Goal: Check status: Check status

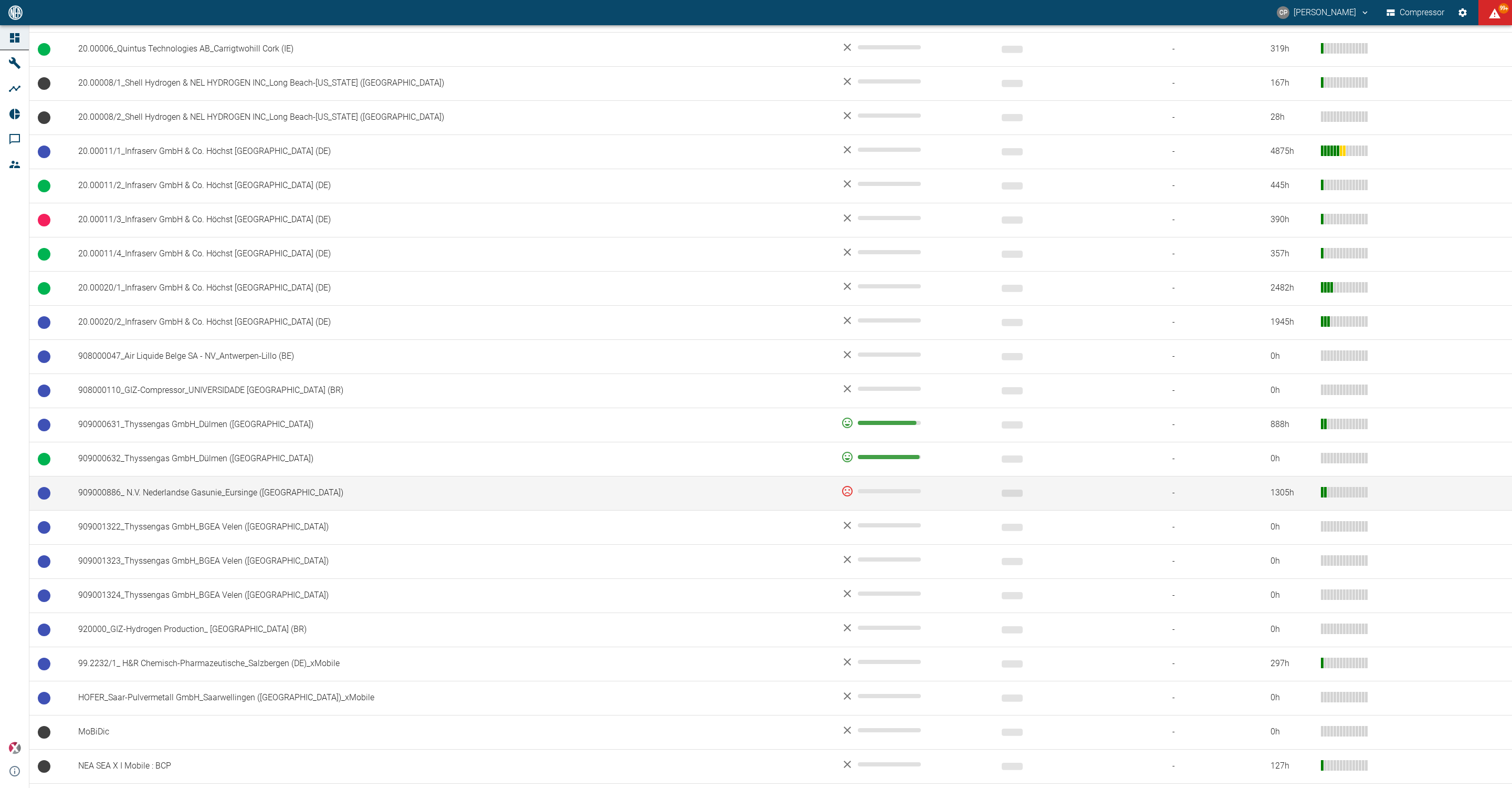
scroll to position [468, 0]
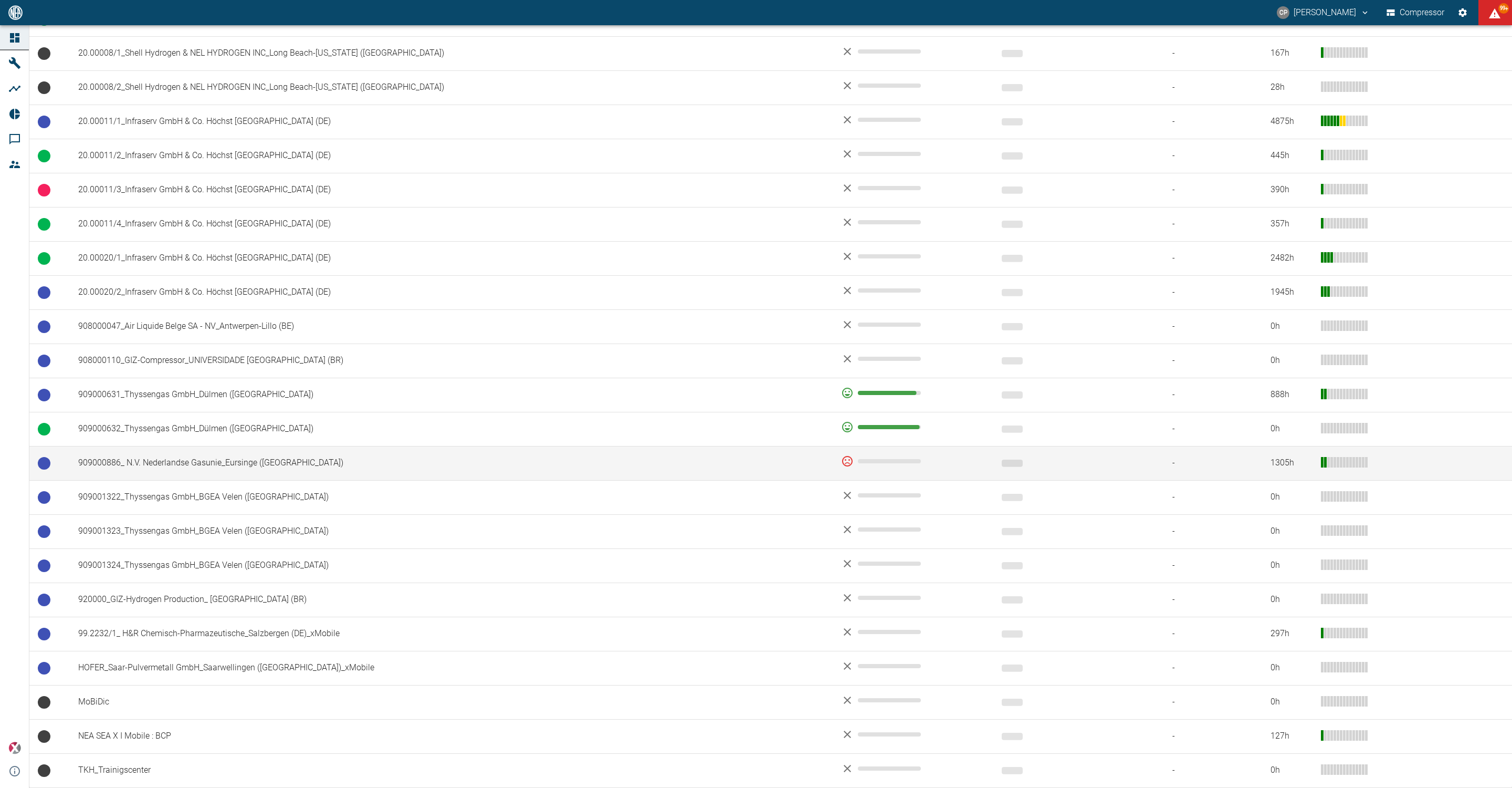
click at [272, 458] on td "909000886_ N.V. Nederlandse Gasunie_Eursinge ([GEOGRAPHIC_DATA])" at bounding box center [451, 463] width 763 height 34
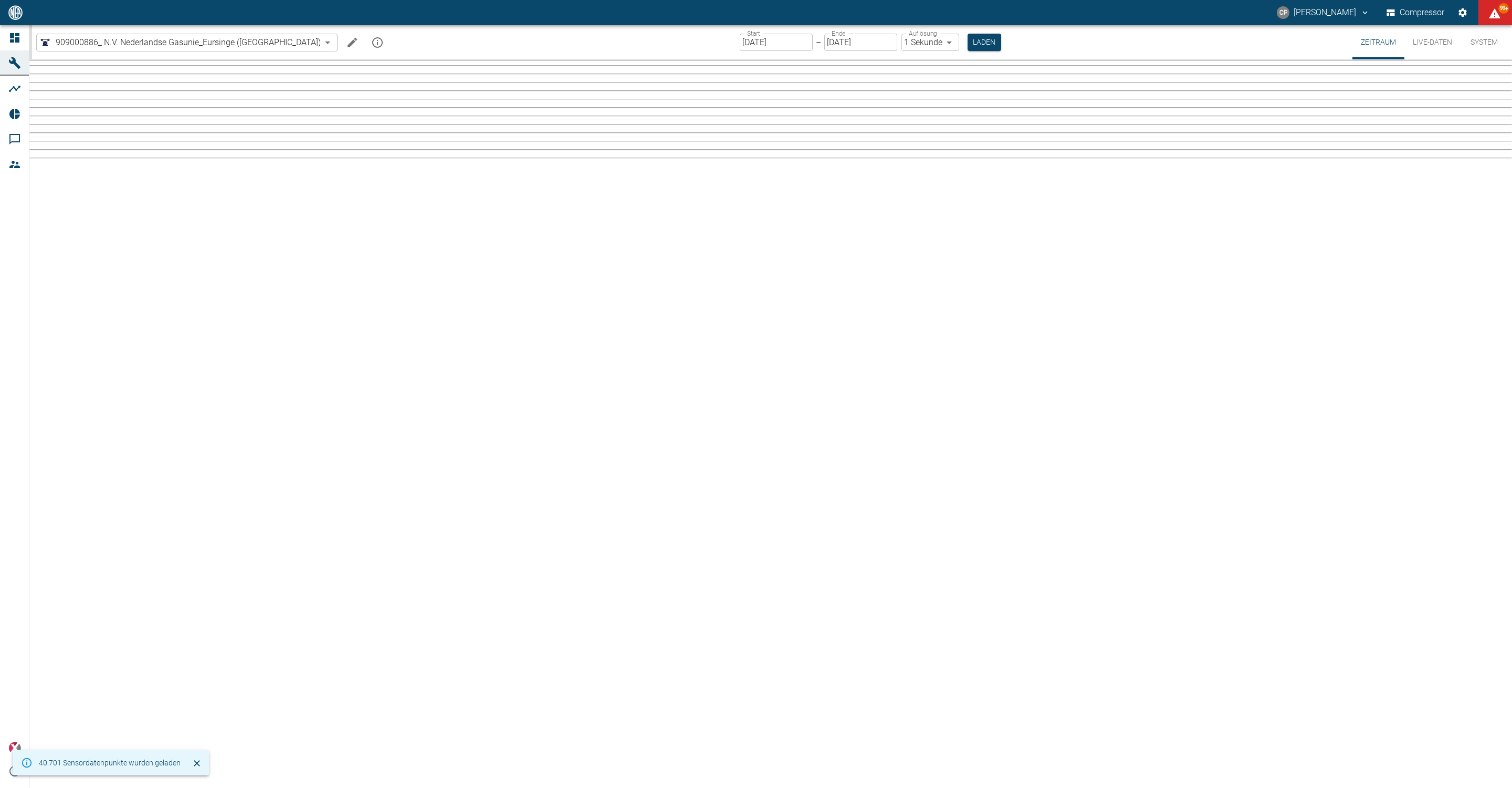
type input "2min"
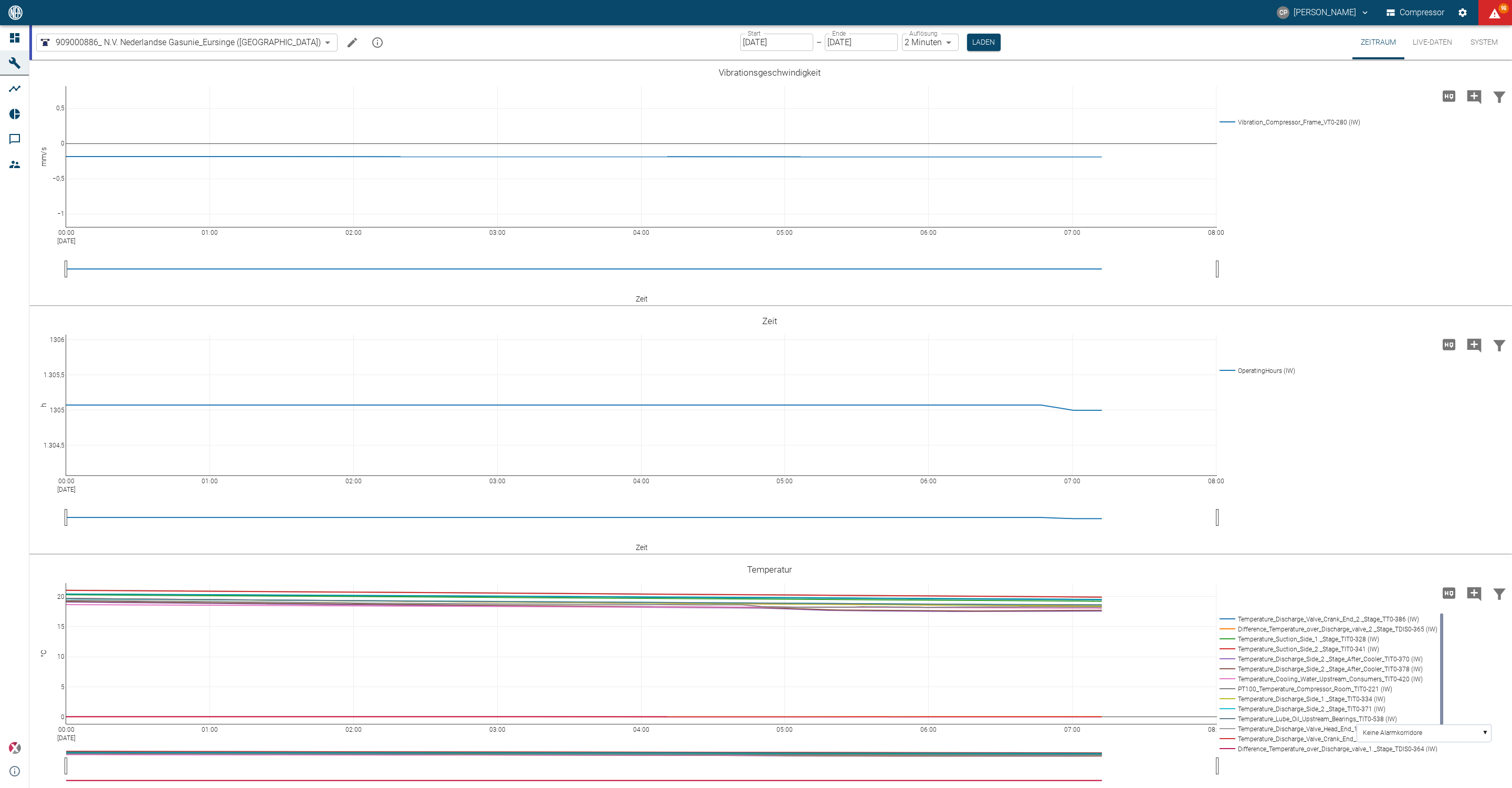
click at [742, 41] on input "[DATE]" at bounding box center [776, 42] width 73 height 17
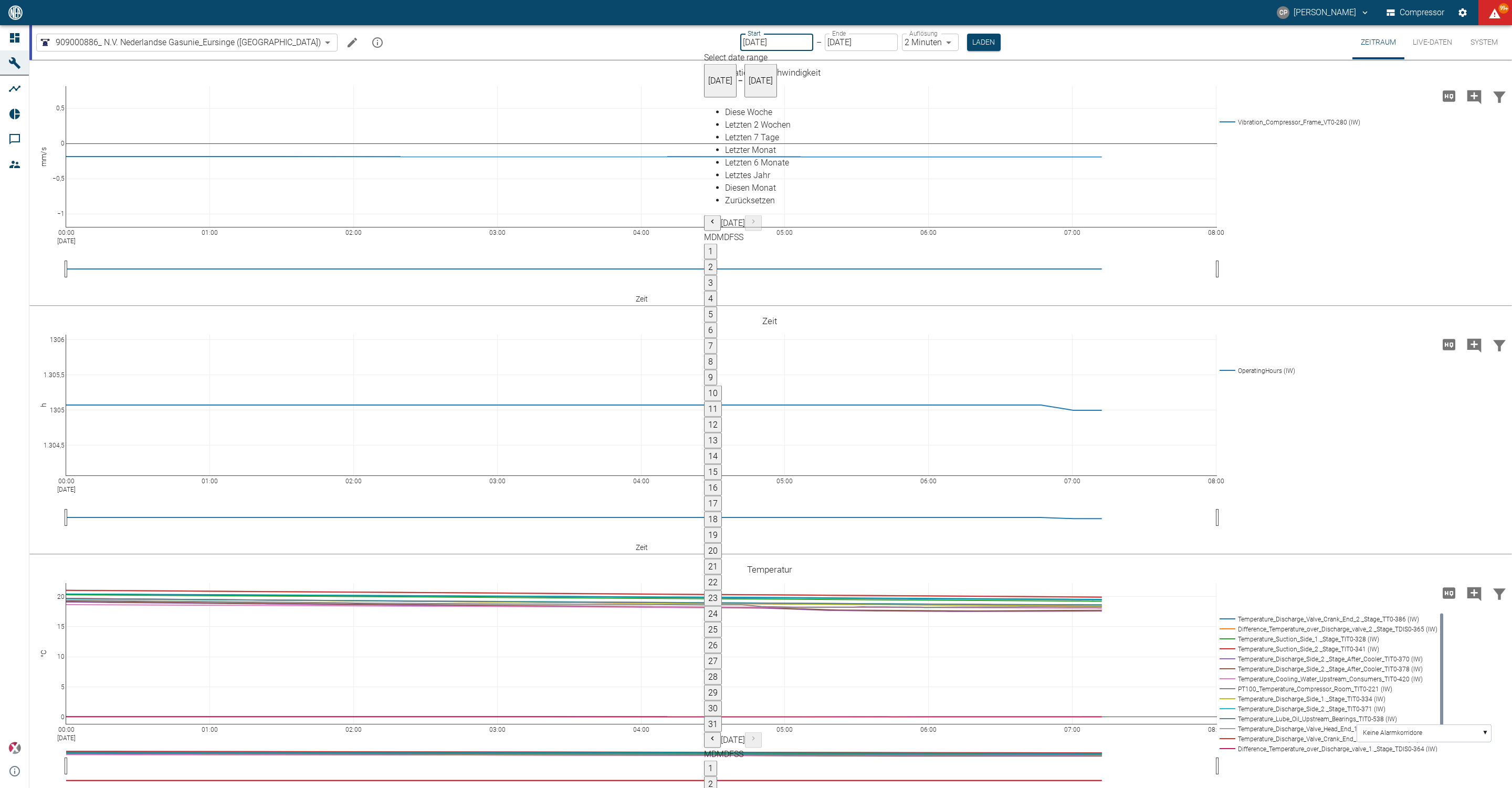
type input "[DATE]"
click at [903, 45] on body "CP Christoph Palm Compressor 99+ Dashboard Maschinen Analysen Reports Kommentar…" at bounding box center [756, 394] width 1512 height 788
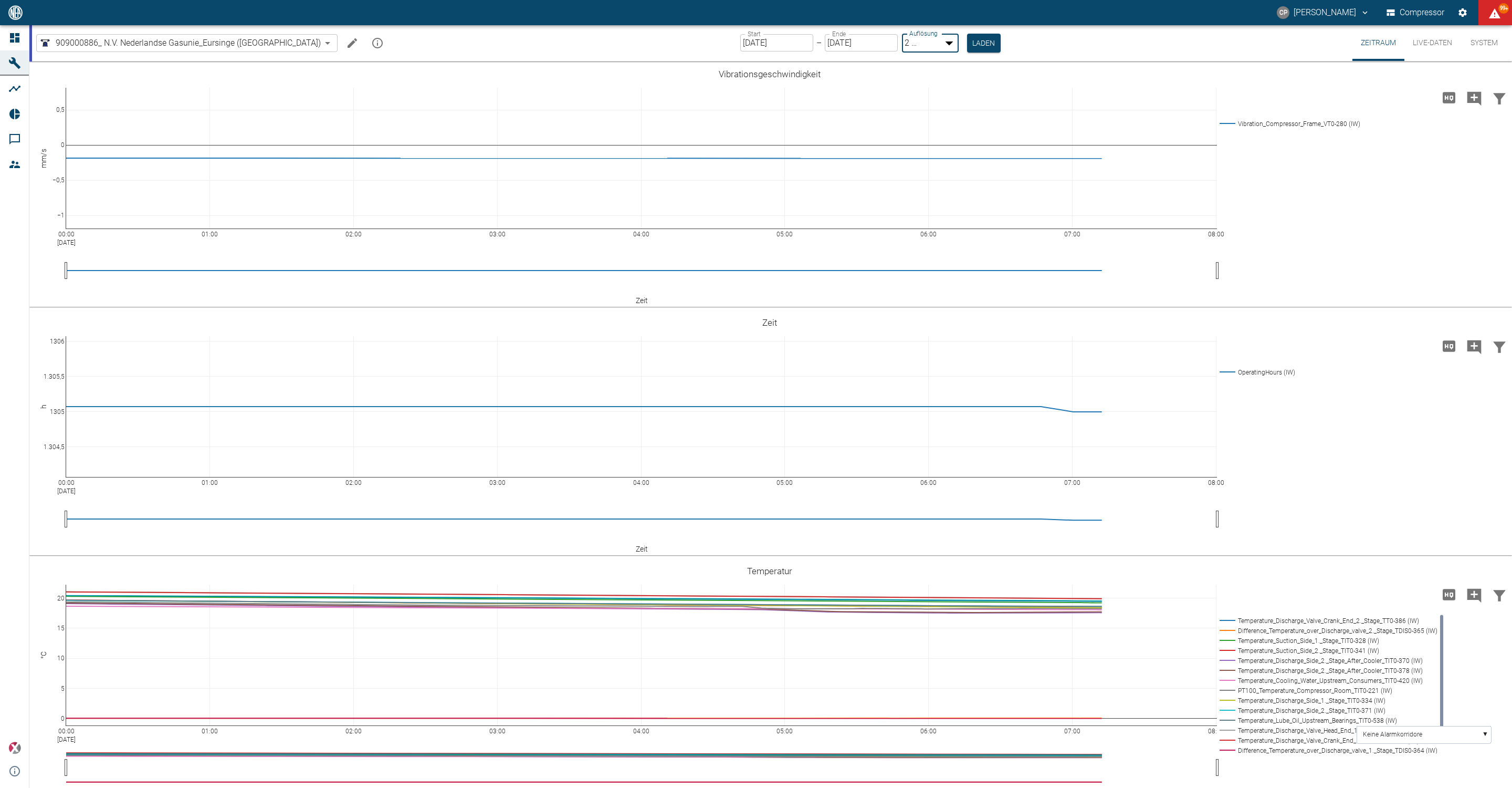
click at [901, 787] on li "1 Sekunde" at bounding box center [766, 802] width 1491 height 13
type input "1sec"
click at [968, 41] on button "Laden" at bounding box center [984, 42] width 33 height 17
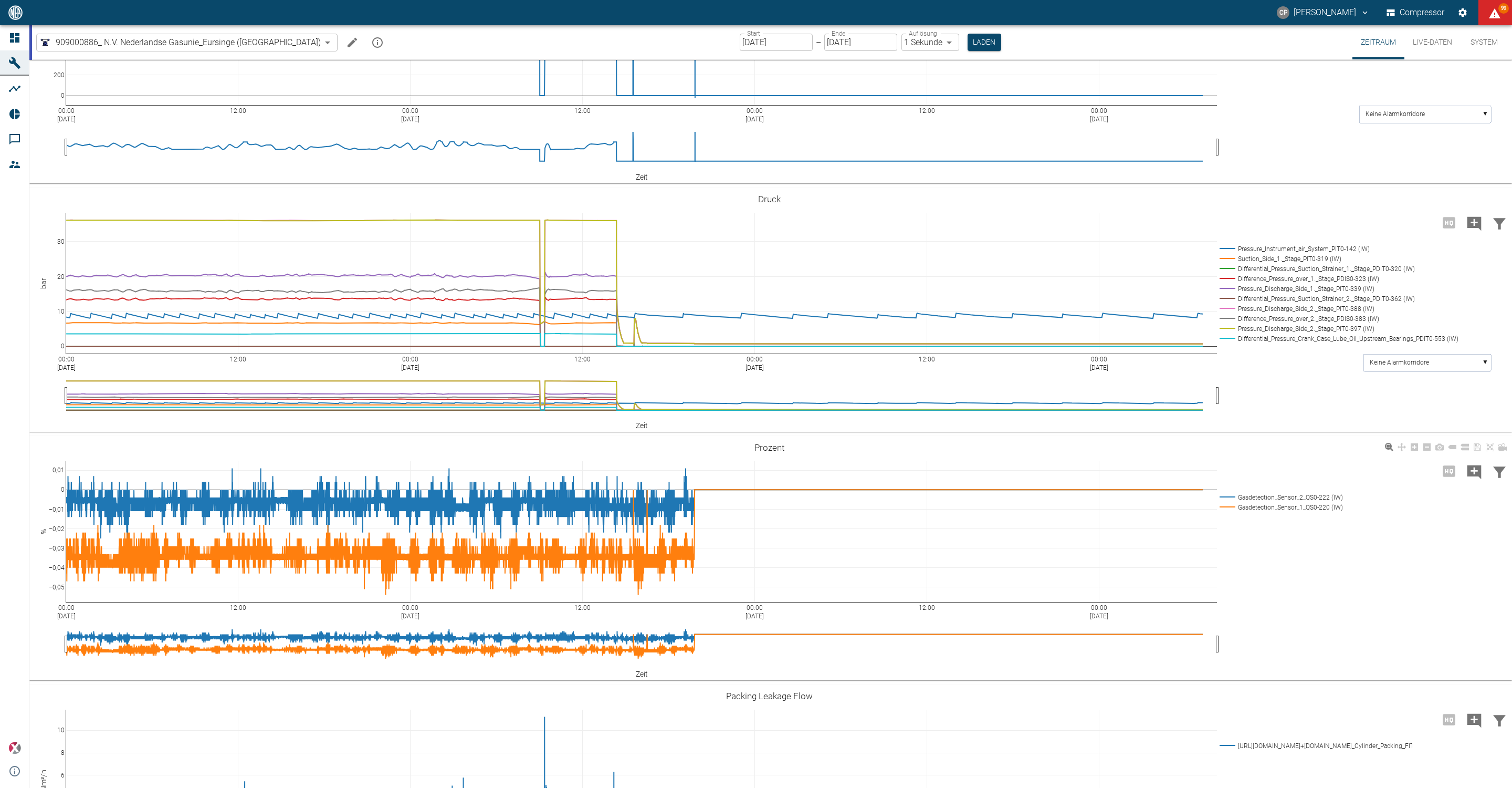
scroll to position [866, 0]
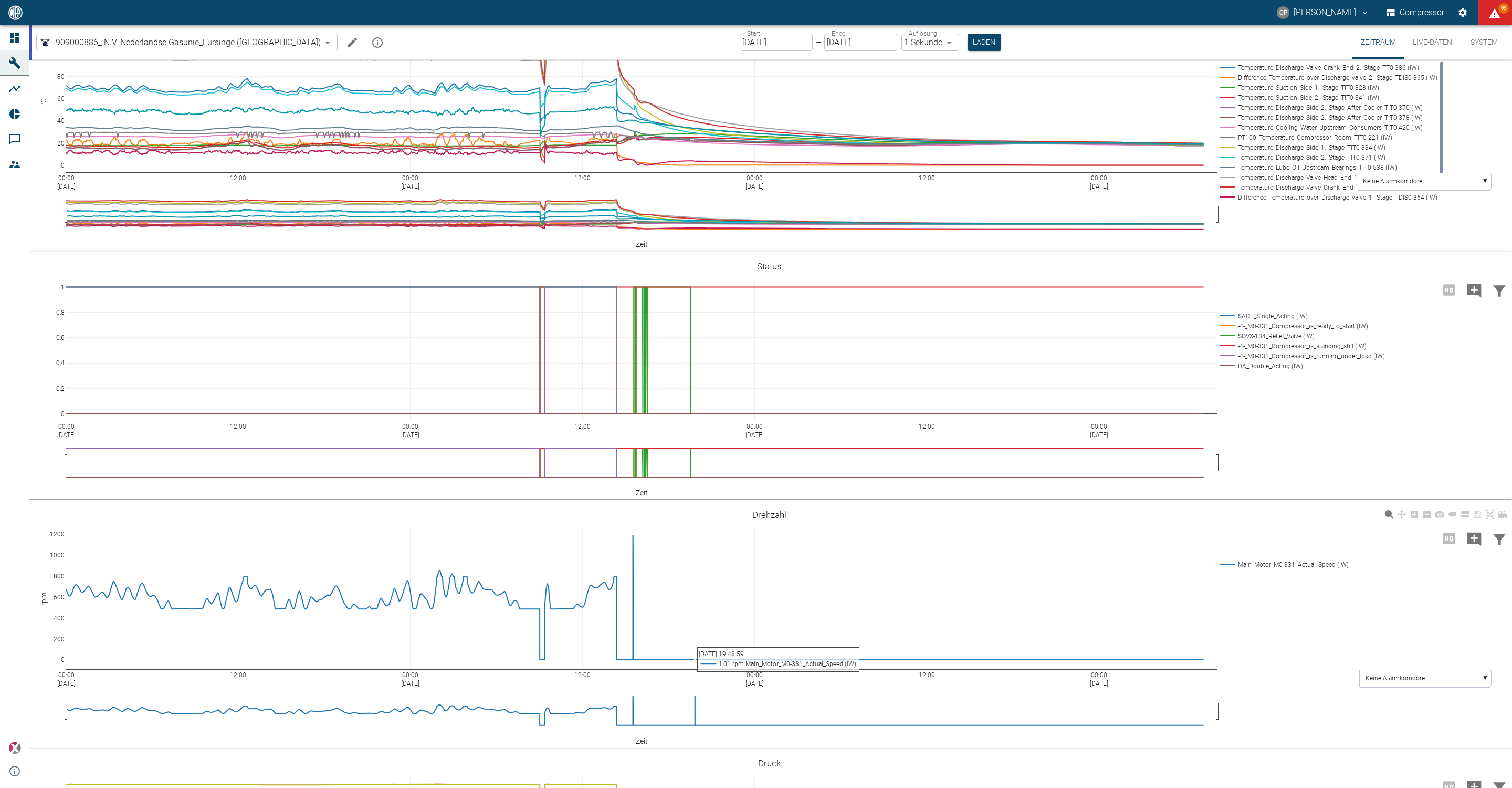
scroll to position [630, 0]
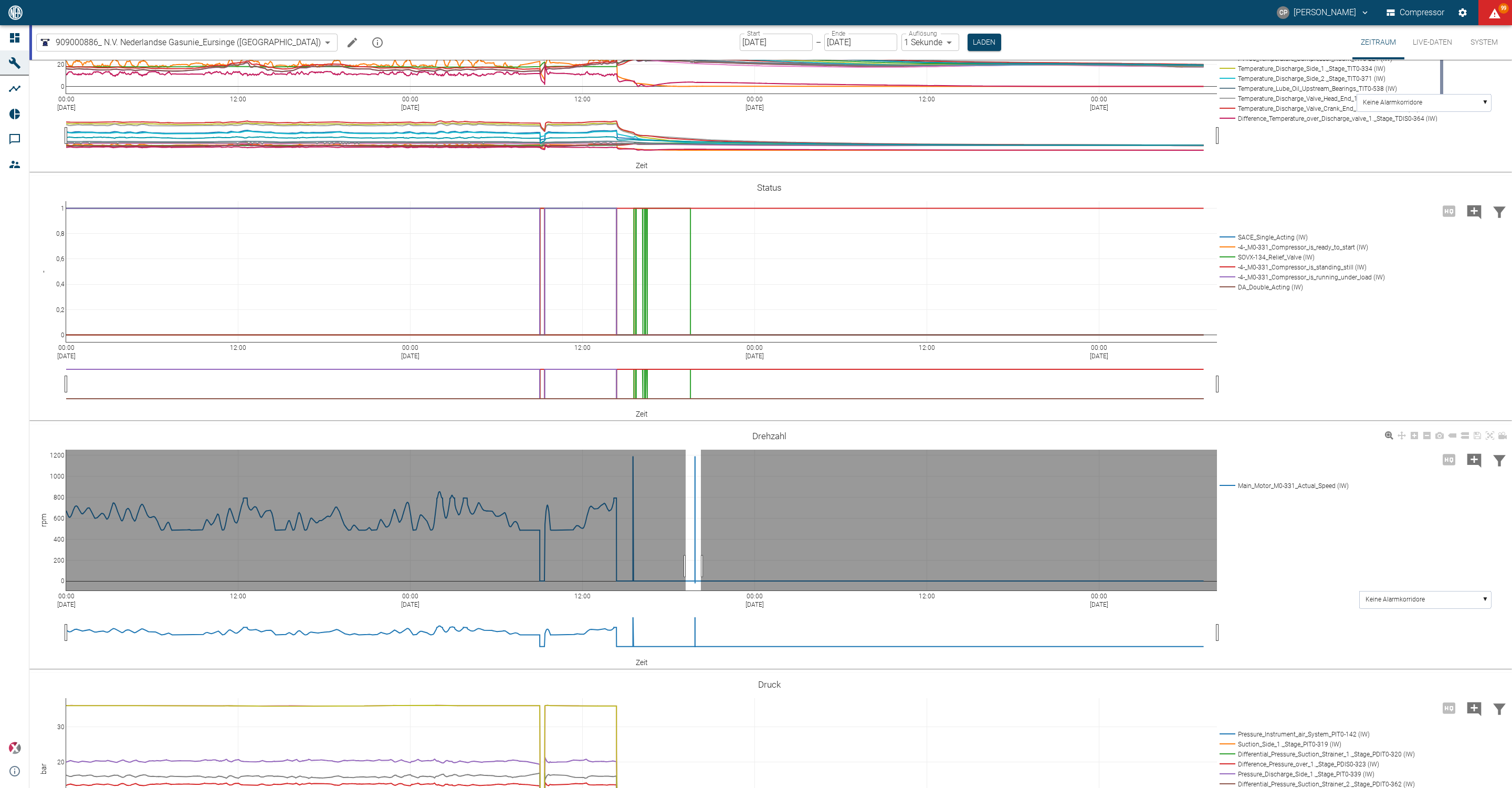
drag, startPoint x: 685, startPoint y: 567, endPoint x: 701, endPoint y: 567, distance: 16.0
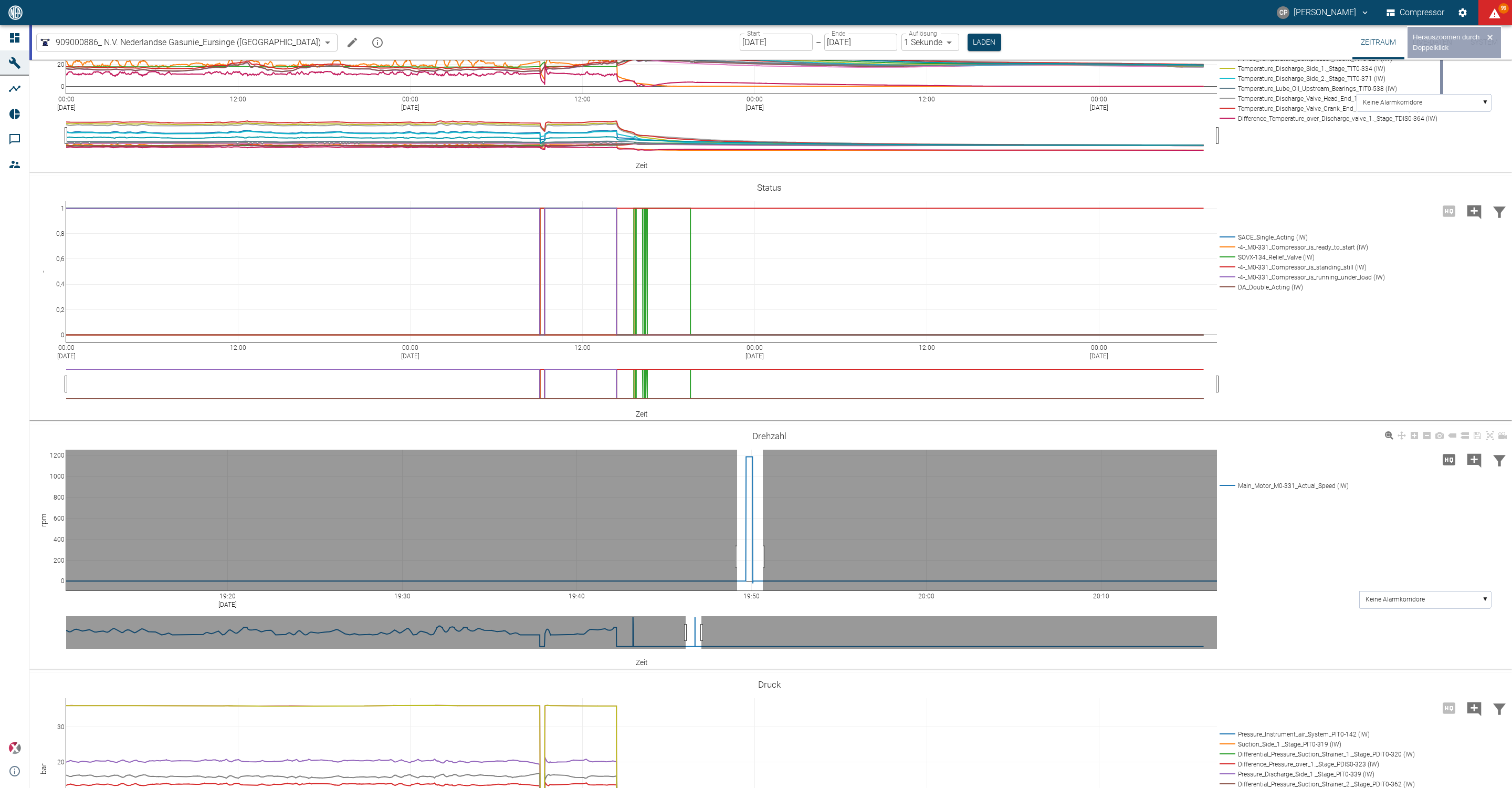
drag, startPoint x: 737, startPoint y: 558, endPoint x: 755, endPoint y: 549, distance: 20.1
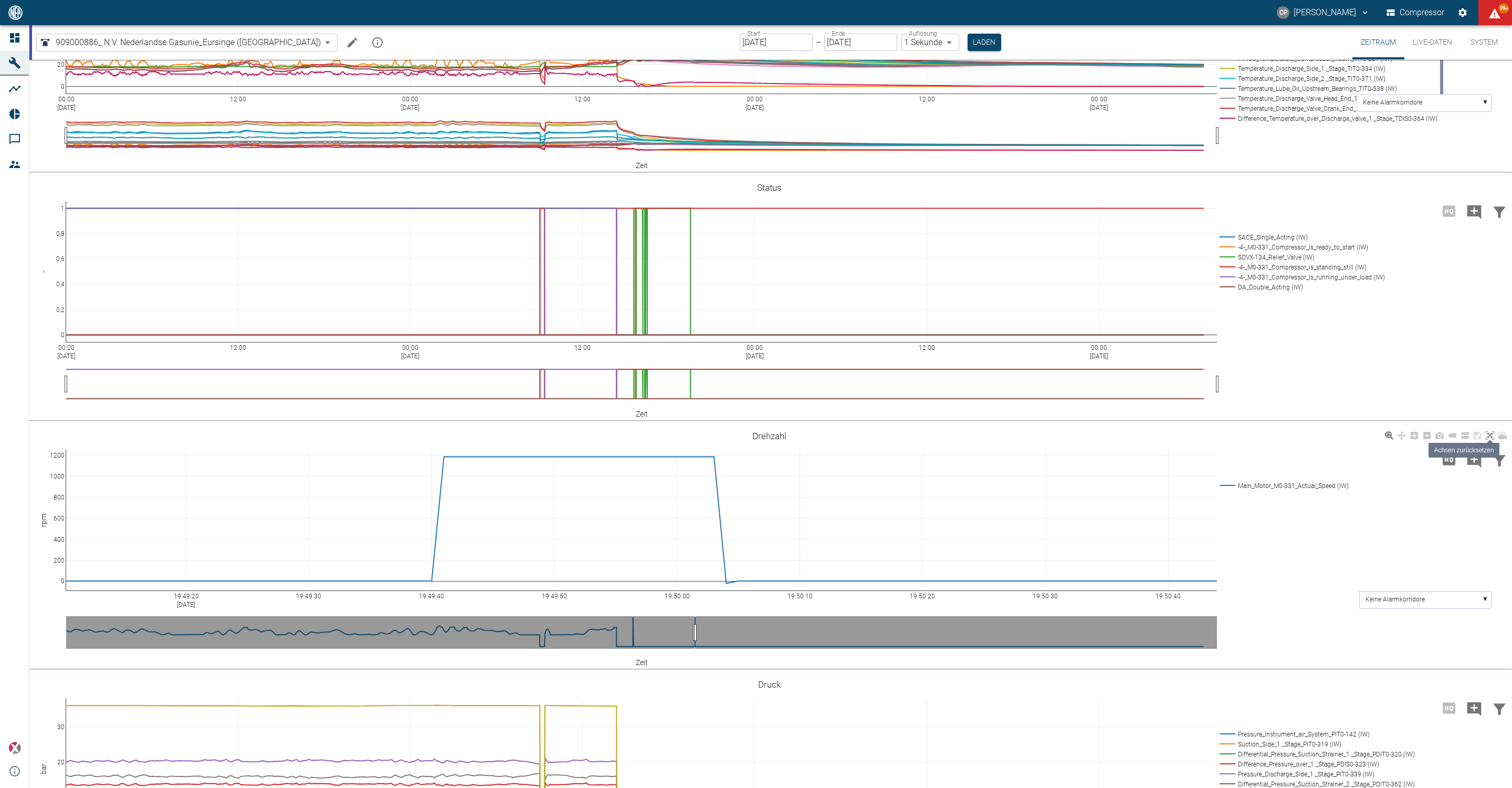
click at [1490, 440] on link at bounding box center [1490, 435] width 13 height 12
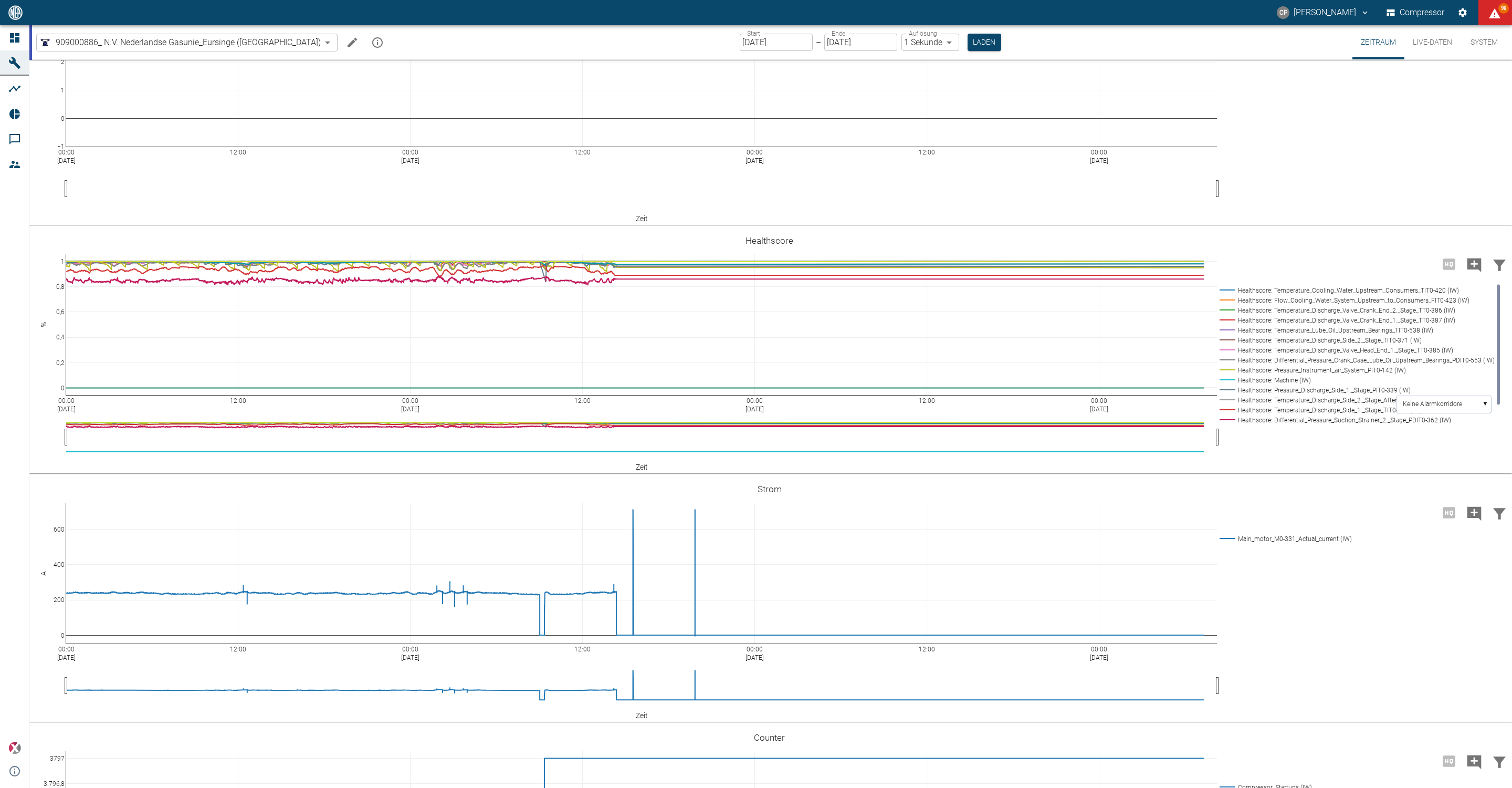
scroll to position [2363, 0]
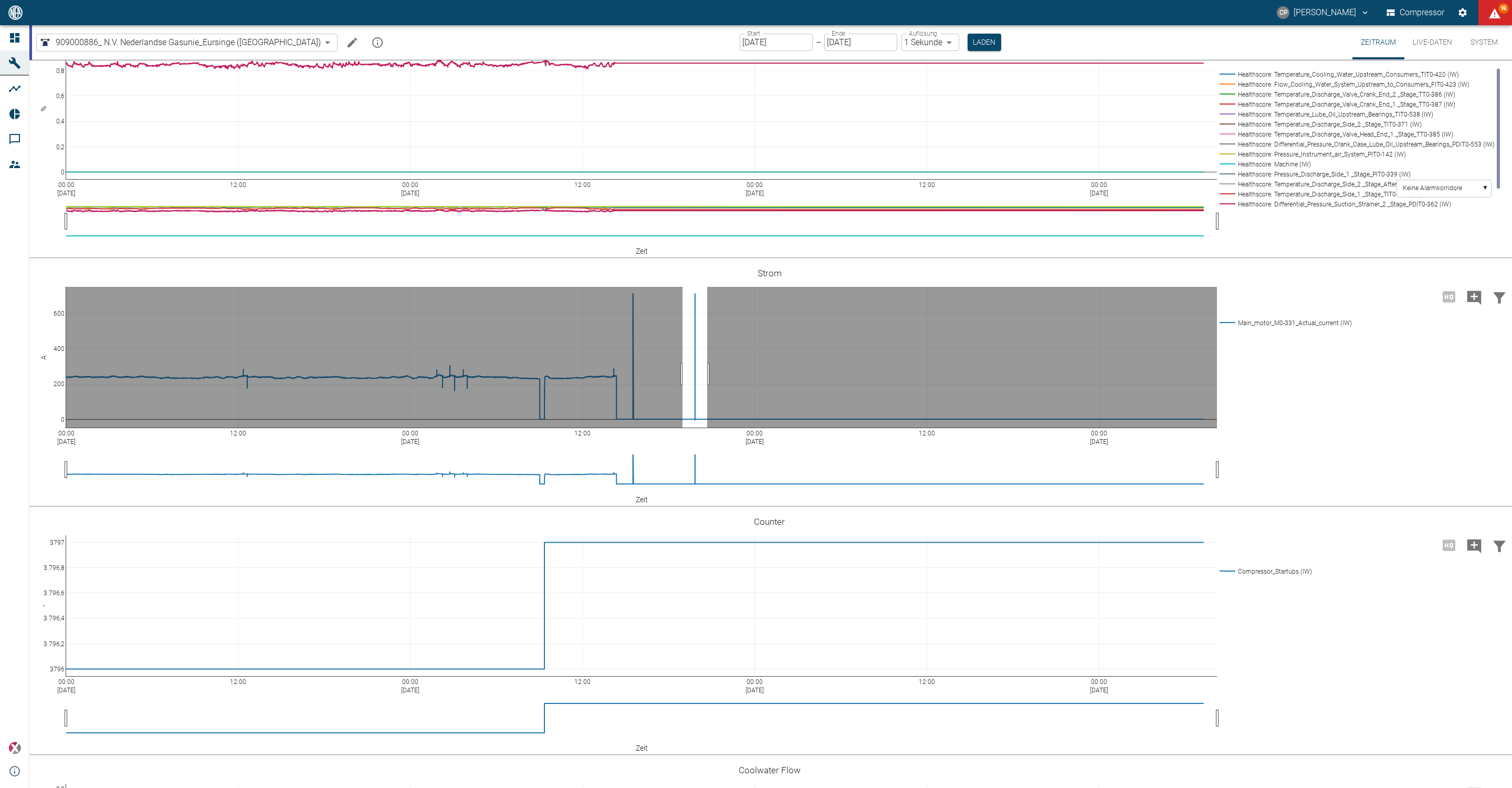
drag, startPoint x: 683, startPoint y: 546, endPoint x: 709, endPoint y: 546, distance: 26.0
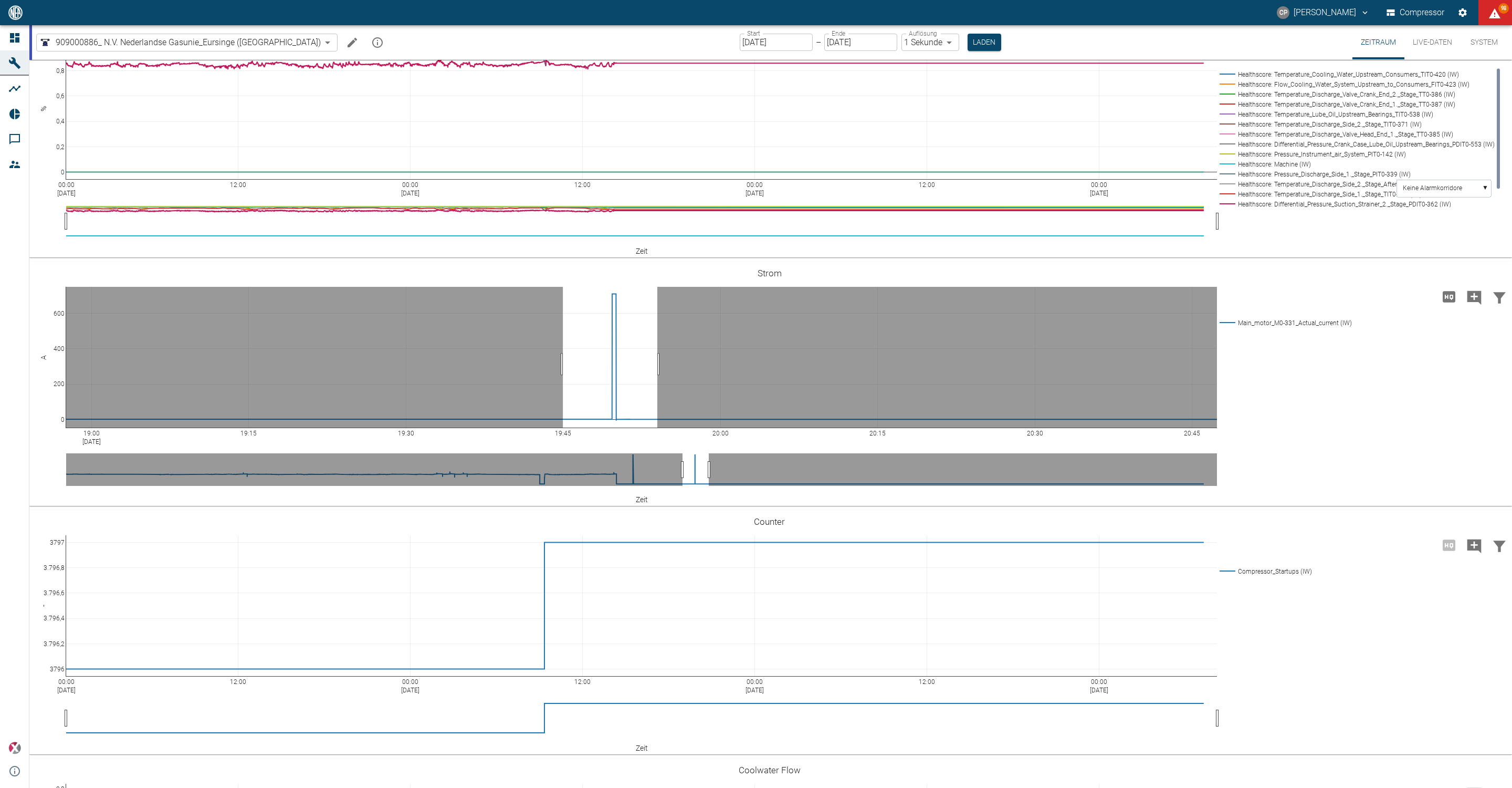
drag, startPoint x: 563, startPoint y: 536, endPoint x: 662, endPoint y: 539, distance: 99.0
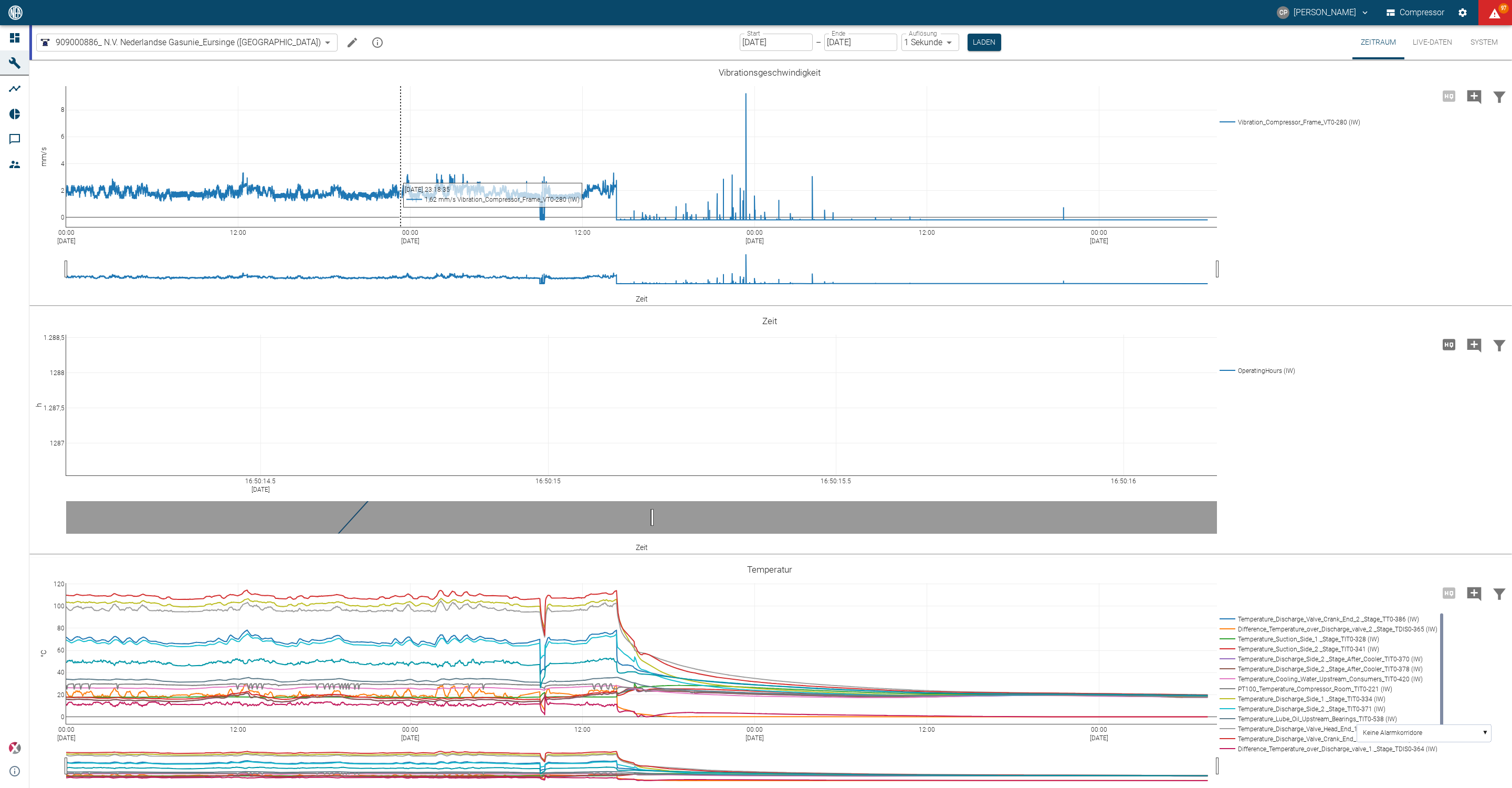
click at [371, 43] on icon "mission info" at bounding box center [377, 42] width 13 height 13
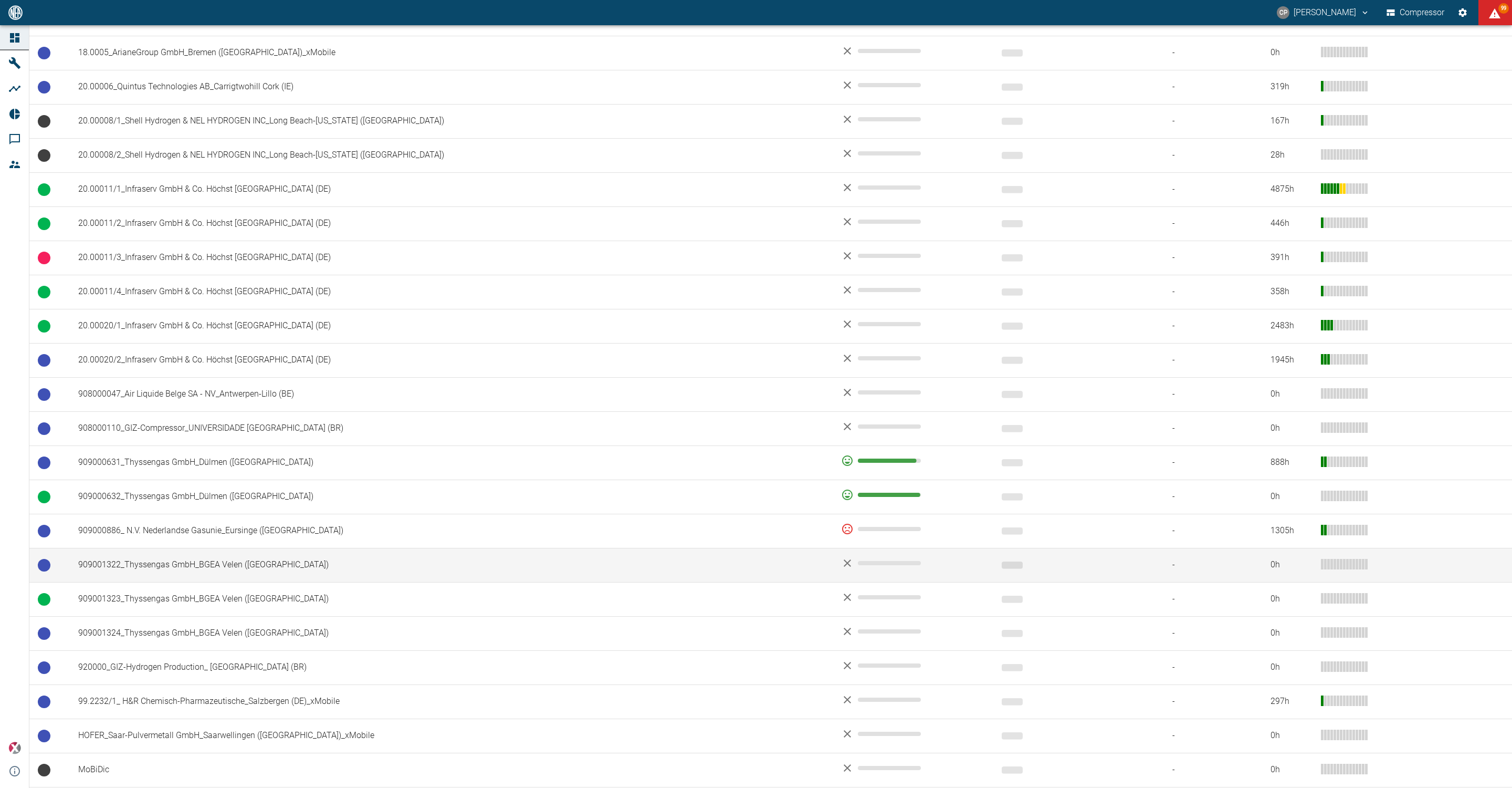
scroll to position [468, 0]
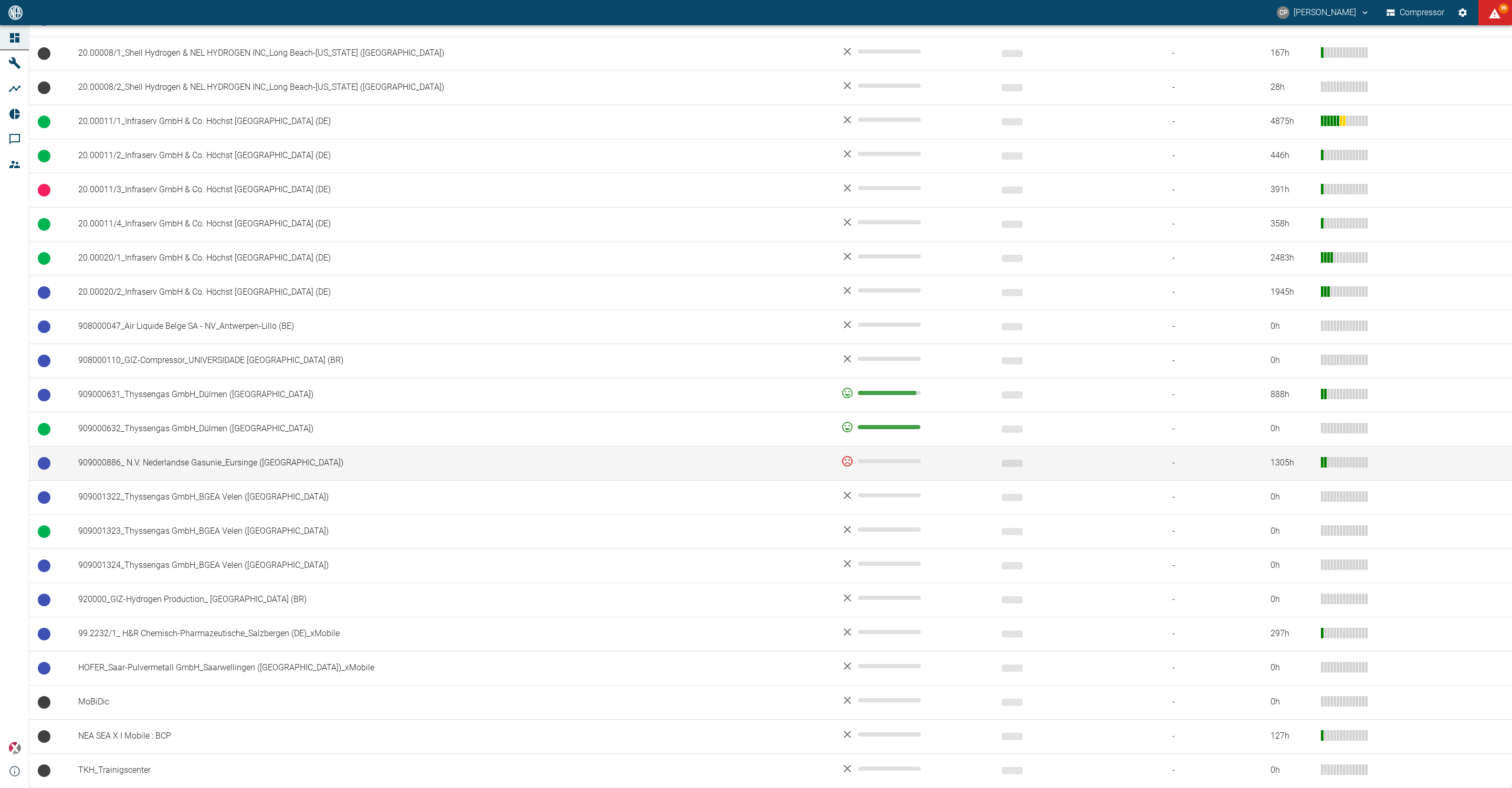
click at [263, 451] on td "909000886_ N.V. Nederlandse Gasunie_Eursinge (NL)" at bounding box center [451, 463] width 763 height 34
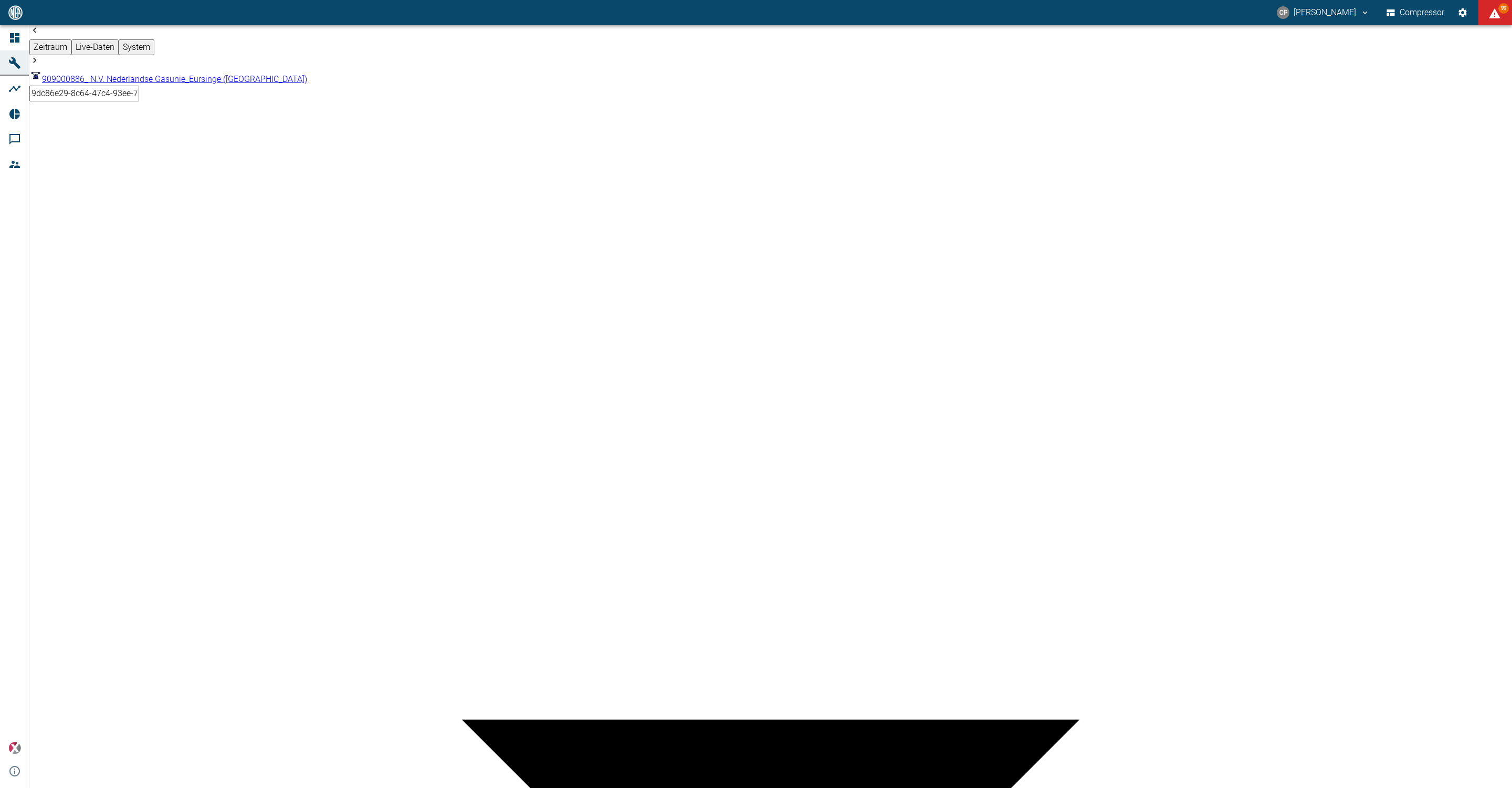
type input "2min"
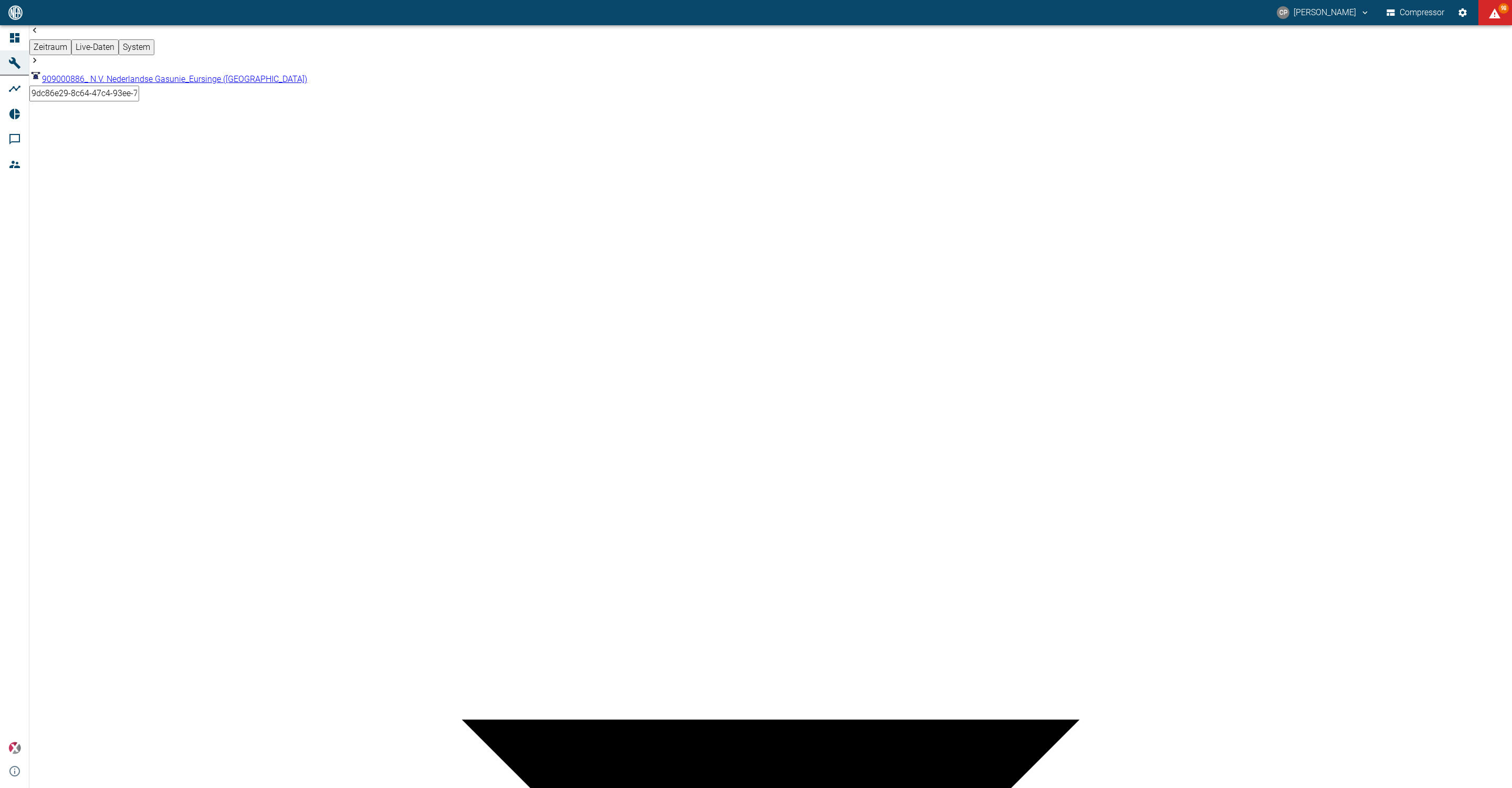
drag, startPoint x: 775, startPoint y: 409, endPoint x: 849, endPoint y: 410, distance: 74.0
copy p "m.mooij@gasunie.nl"
drag, startPoint x: 714, startPoint y: 422, endPoint x: 811, endPoint y: 424, distance: 97.0
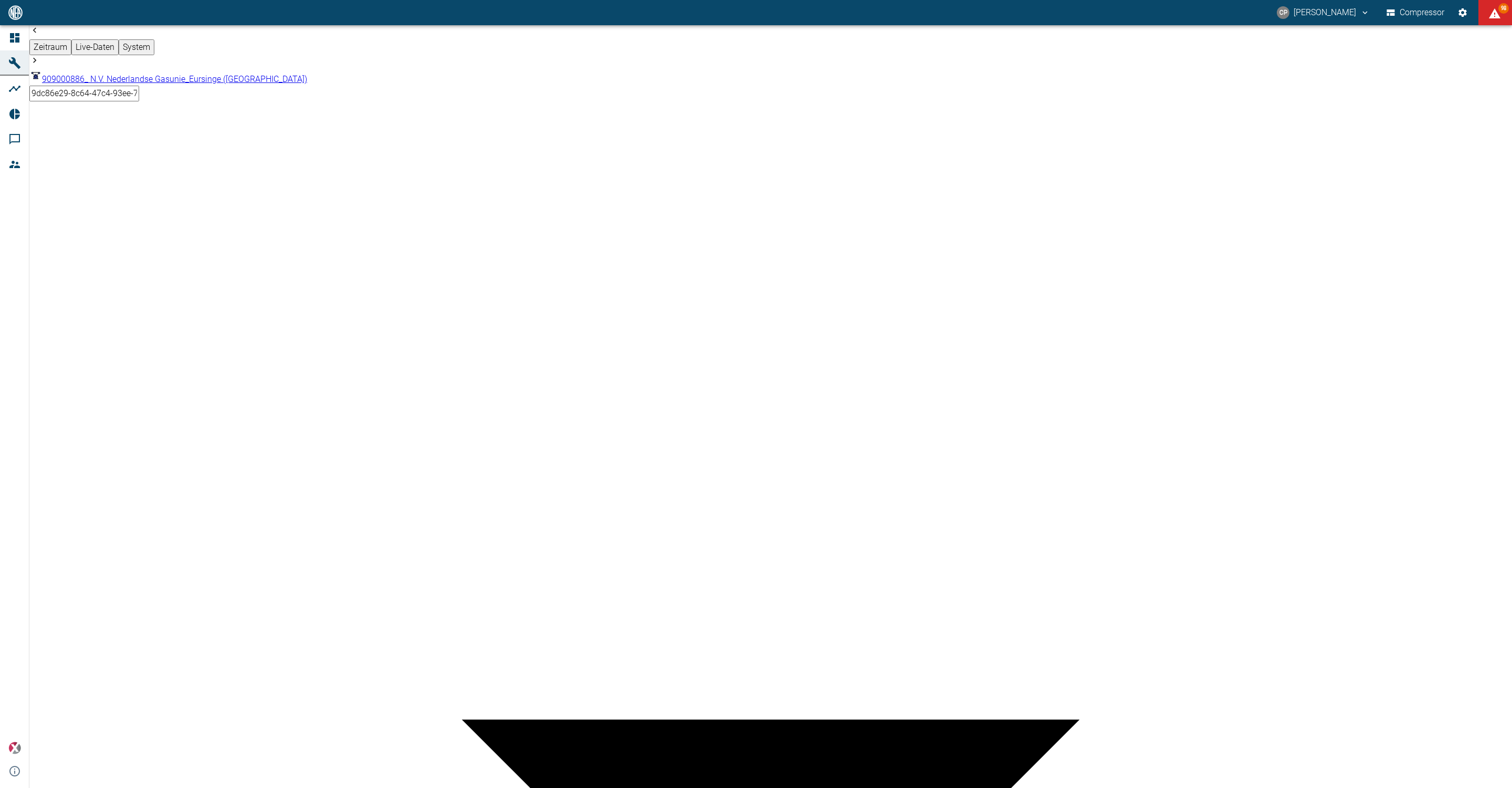
copy p "ggbfocalpoint@gasunie.nl"
drag, startPoint x: 772, startPoint y: 435, endPoint x: 857, endPoint y: 435, distance: 85.0
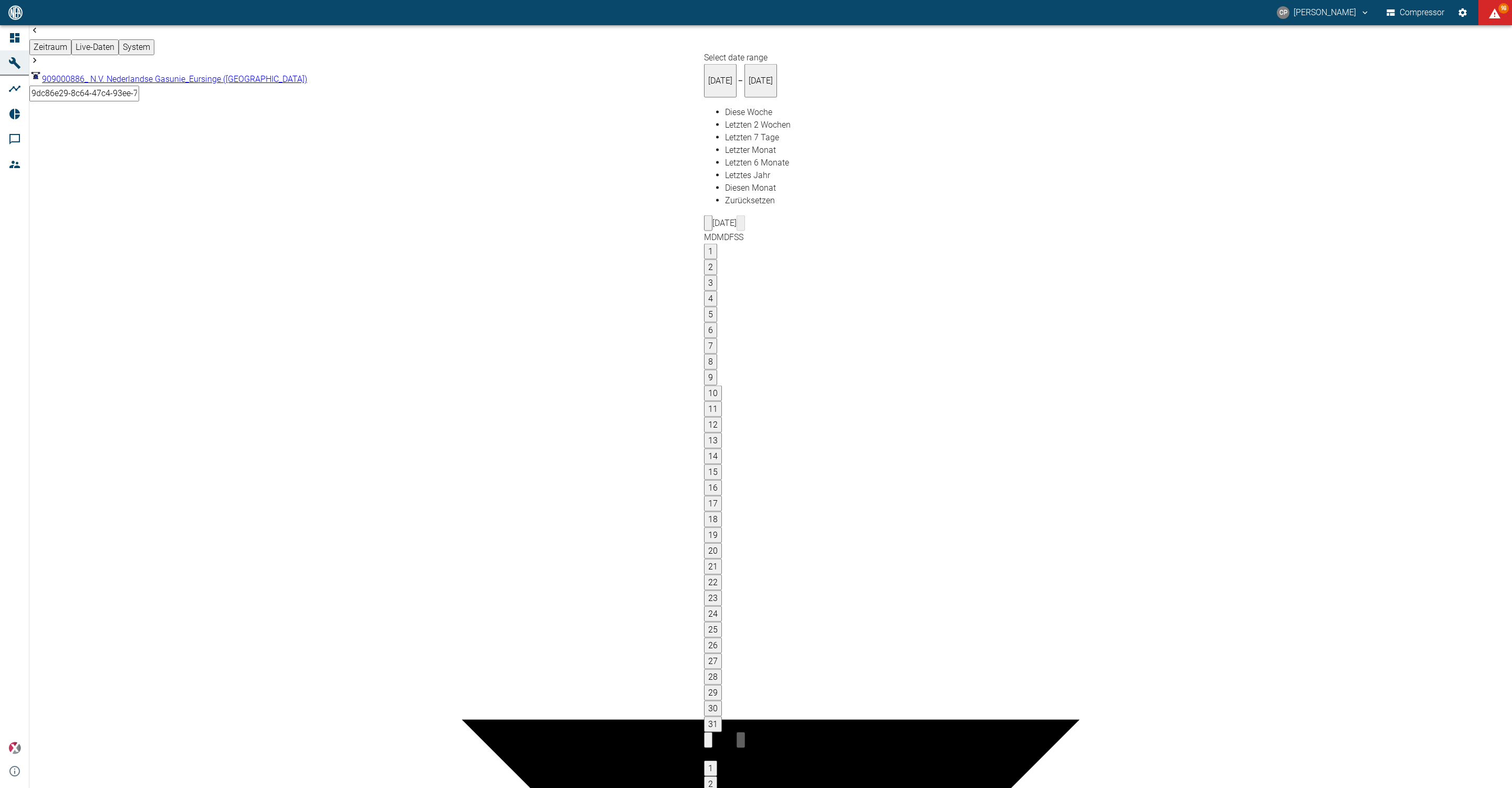
type input "12.09.2025"
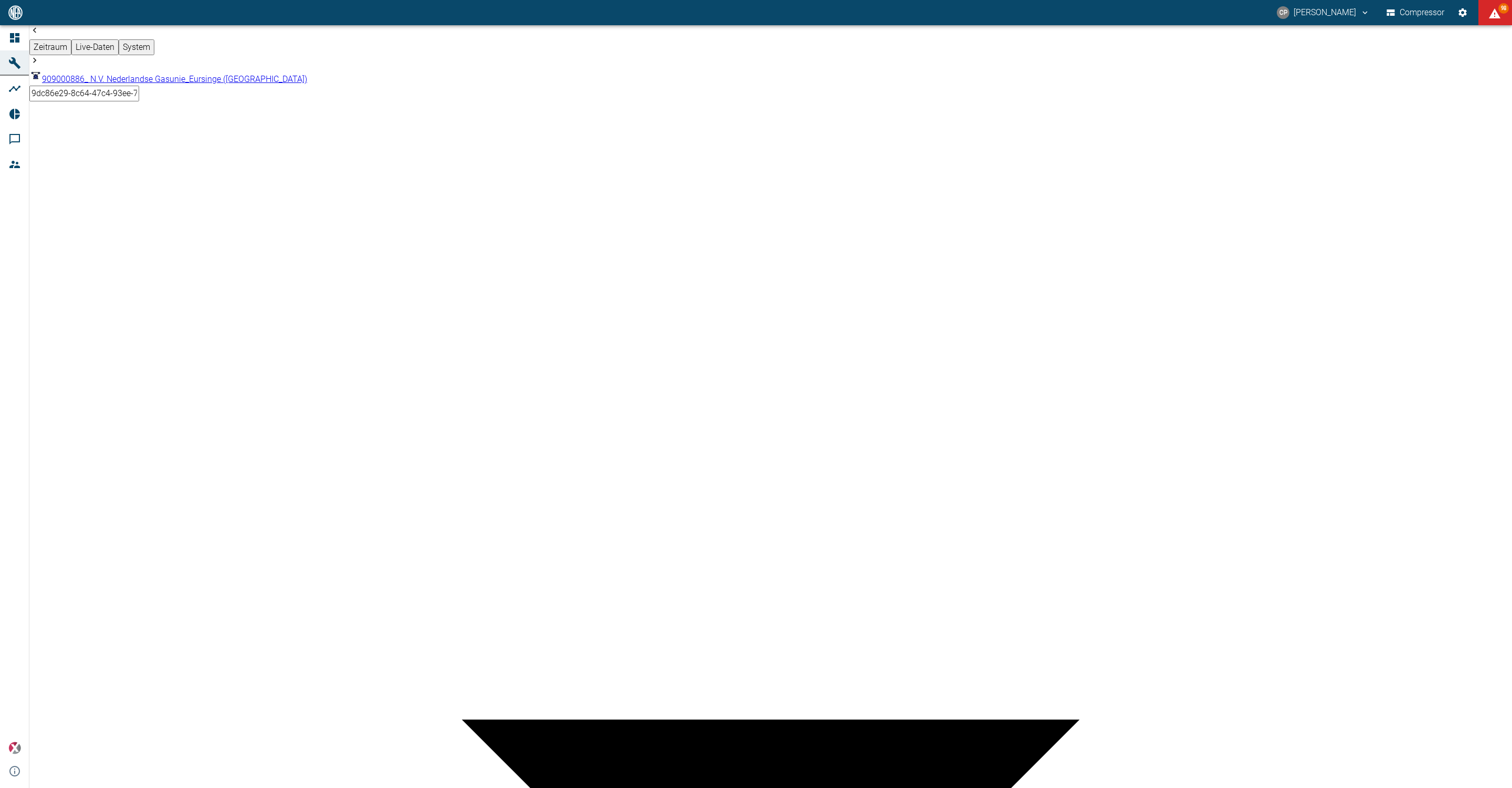
click at [898, 43] on body "CP Christoph Palm Compressor 98 Dashboard Maschinen Analysen Reports Kommentare…" at bounding box center [756, 394] width 1512 height 788
click at [905, 787] on li "1 Sekunde" at bounding box center [766, 802] width 1491 height 13
type input "1sec"
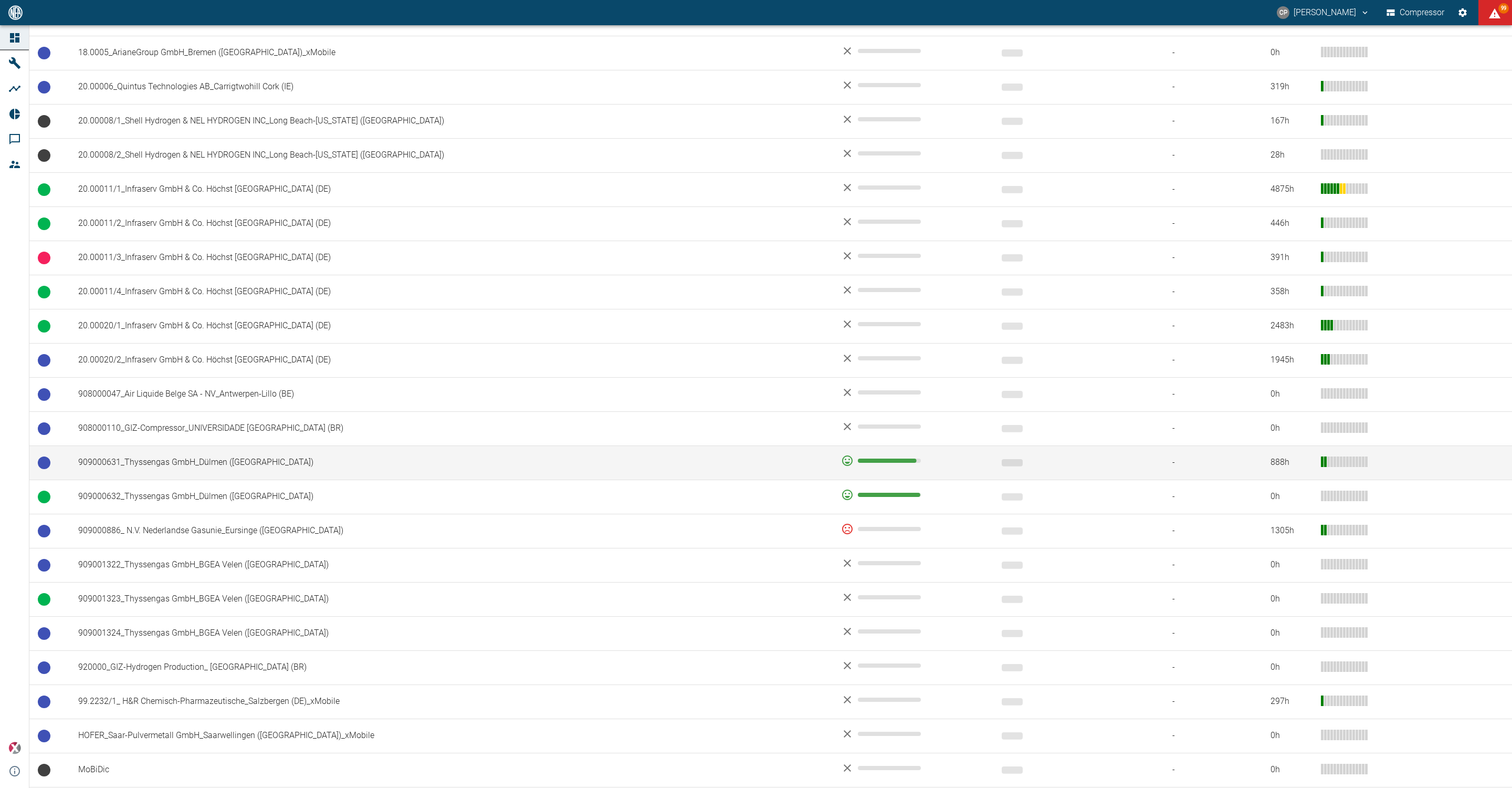
scroll to position [468, 0]
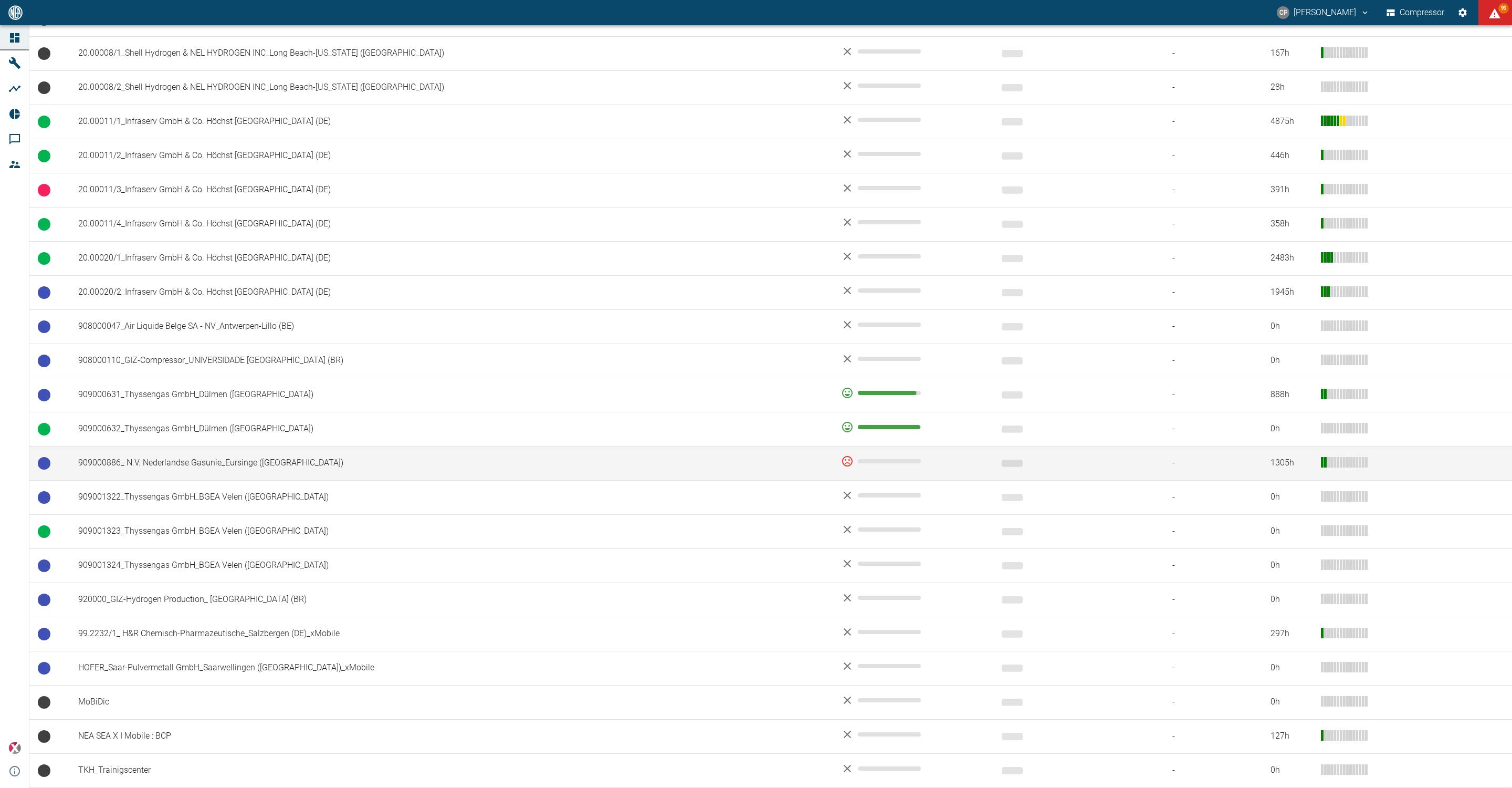
click at [272, 462] on td "909000886_ N.V. Nederlandse Gasunie_Eursinge ([GEOGRAPHIC_DATA])" at bounding box center [451, 463] width 763 height 34
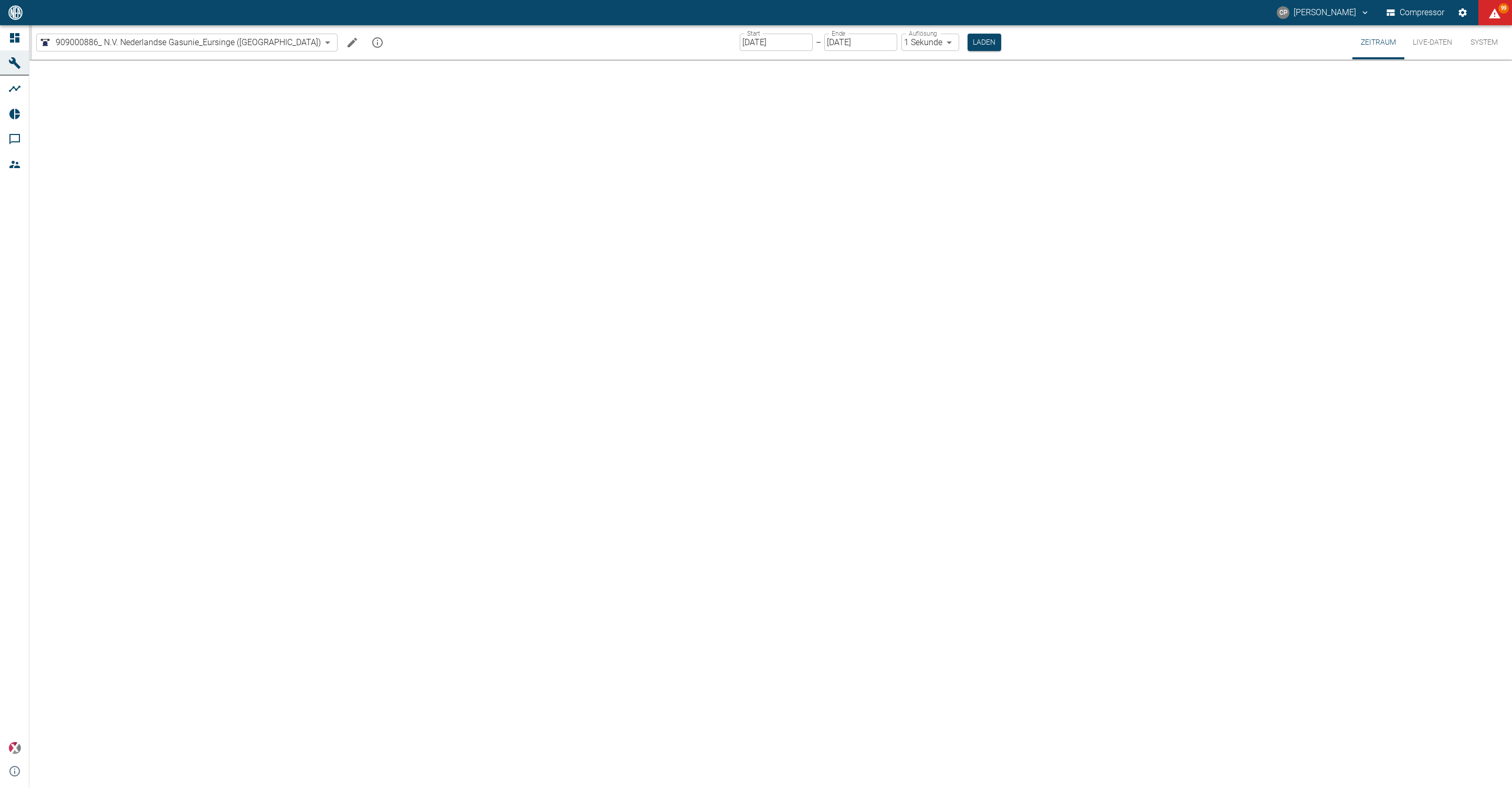
type input "2min"
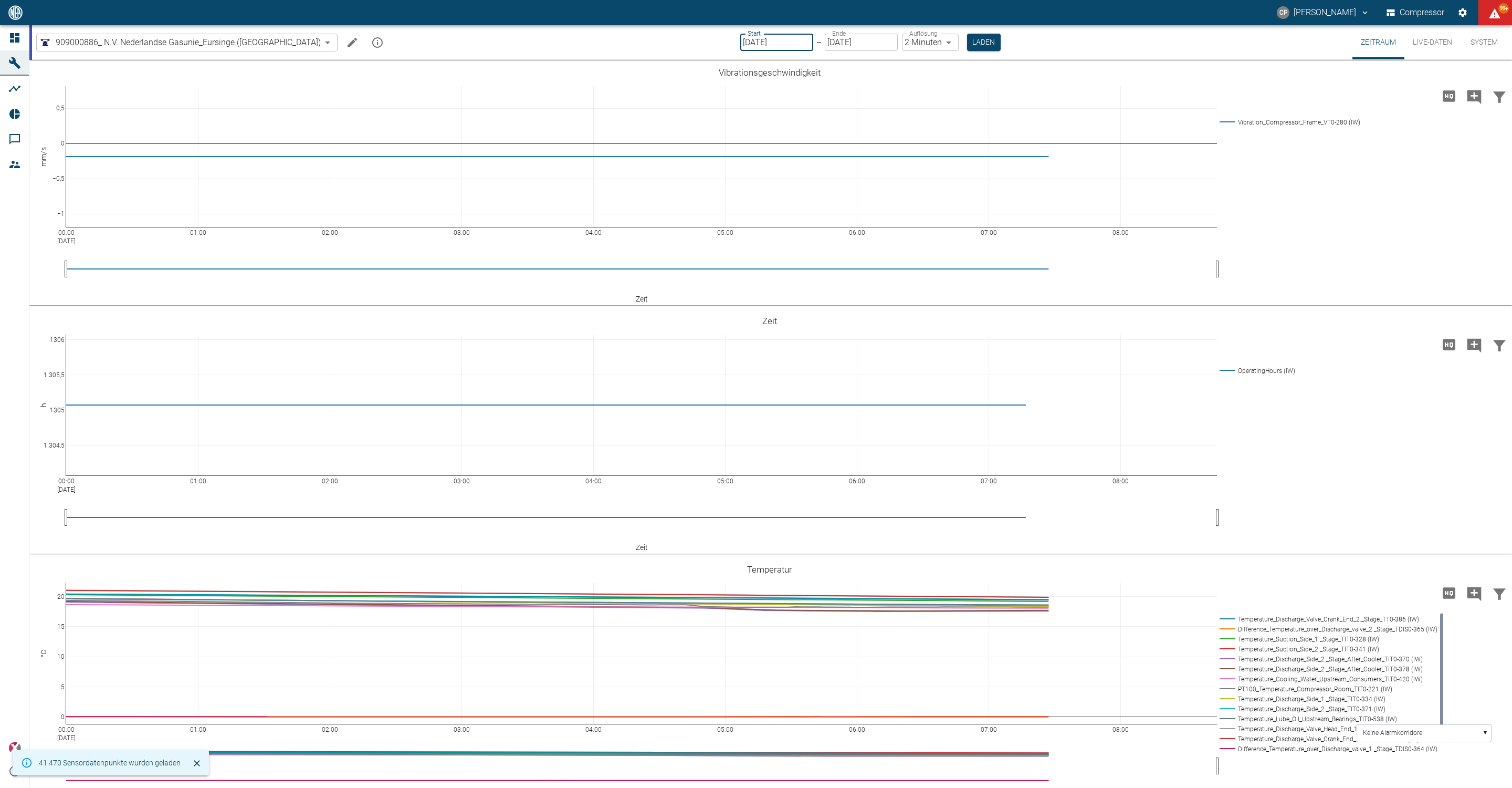
click at [744, 46] on input "[DATE]" at bounding box center [776, 42] width 73 height 17
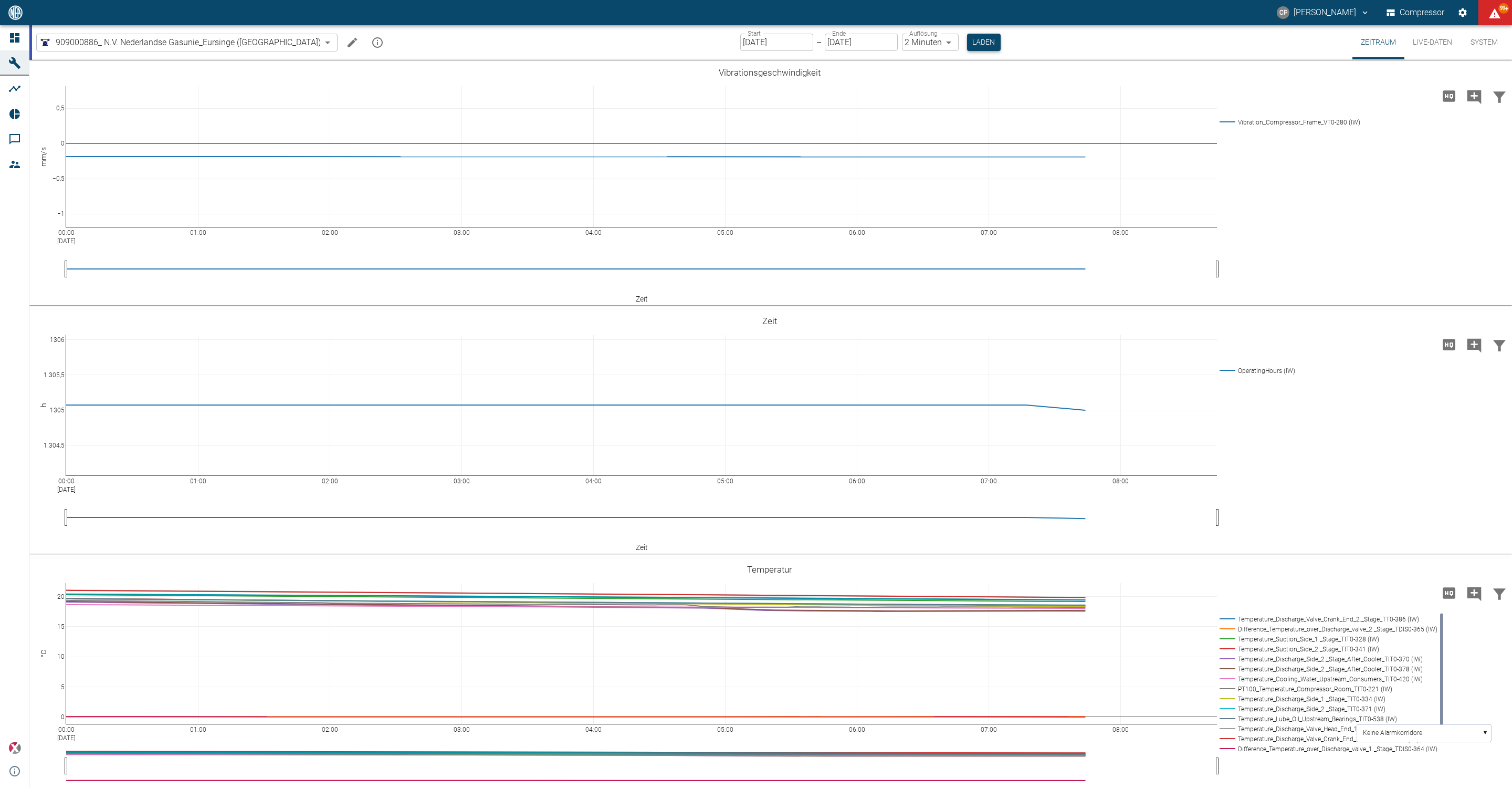
click at [967, 43] on button "Laden" at bounding box center [984, 42] width 33 height 17
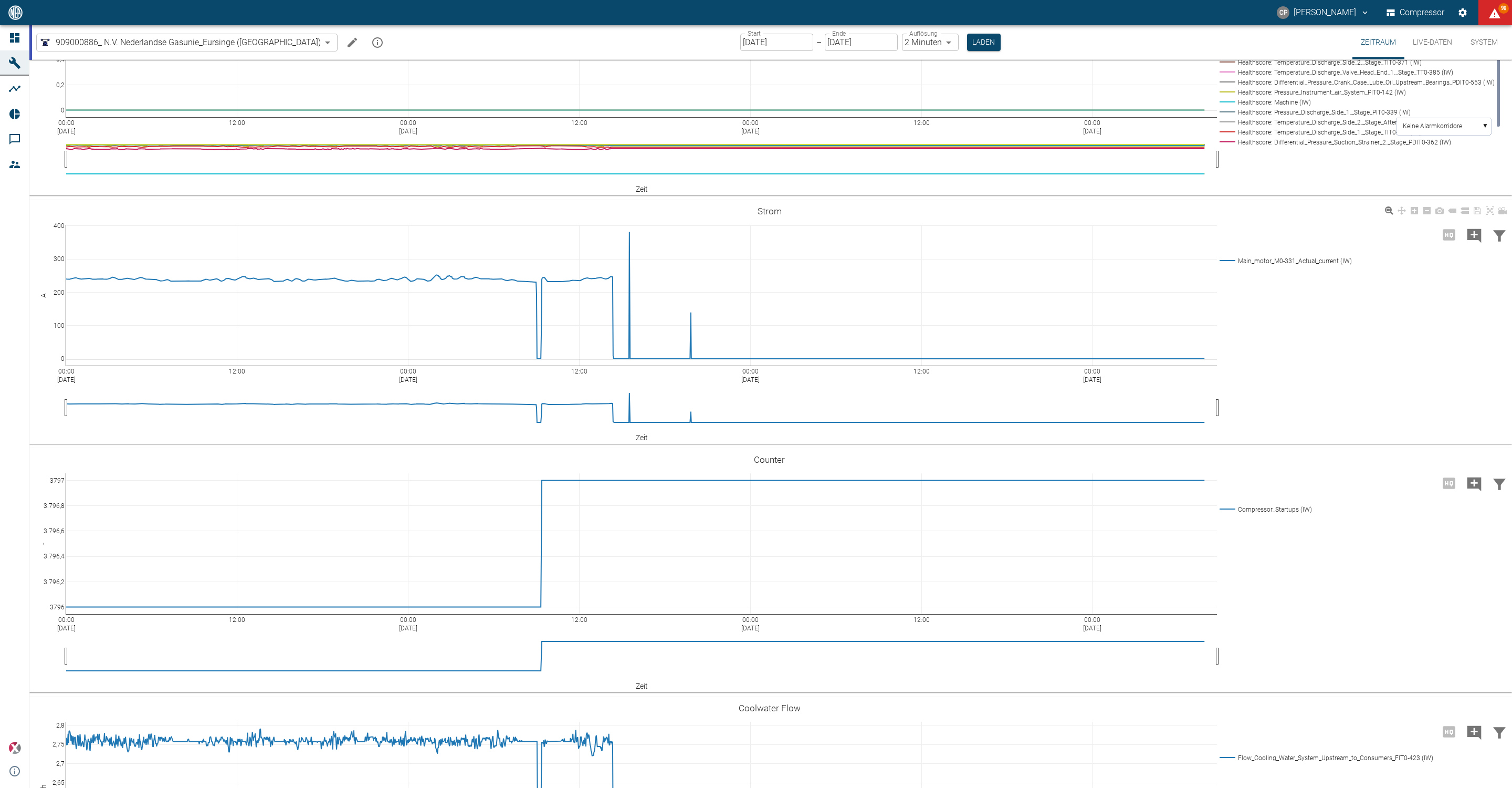
scroll to position [2137, 0]
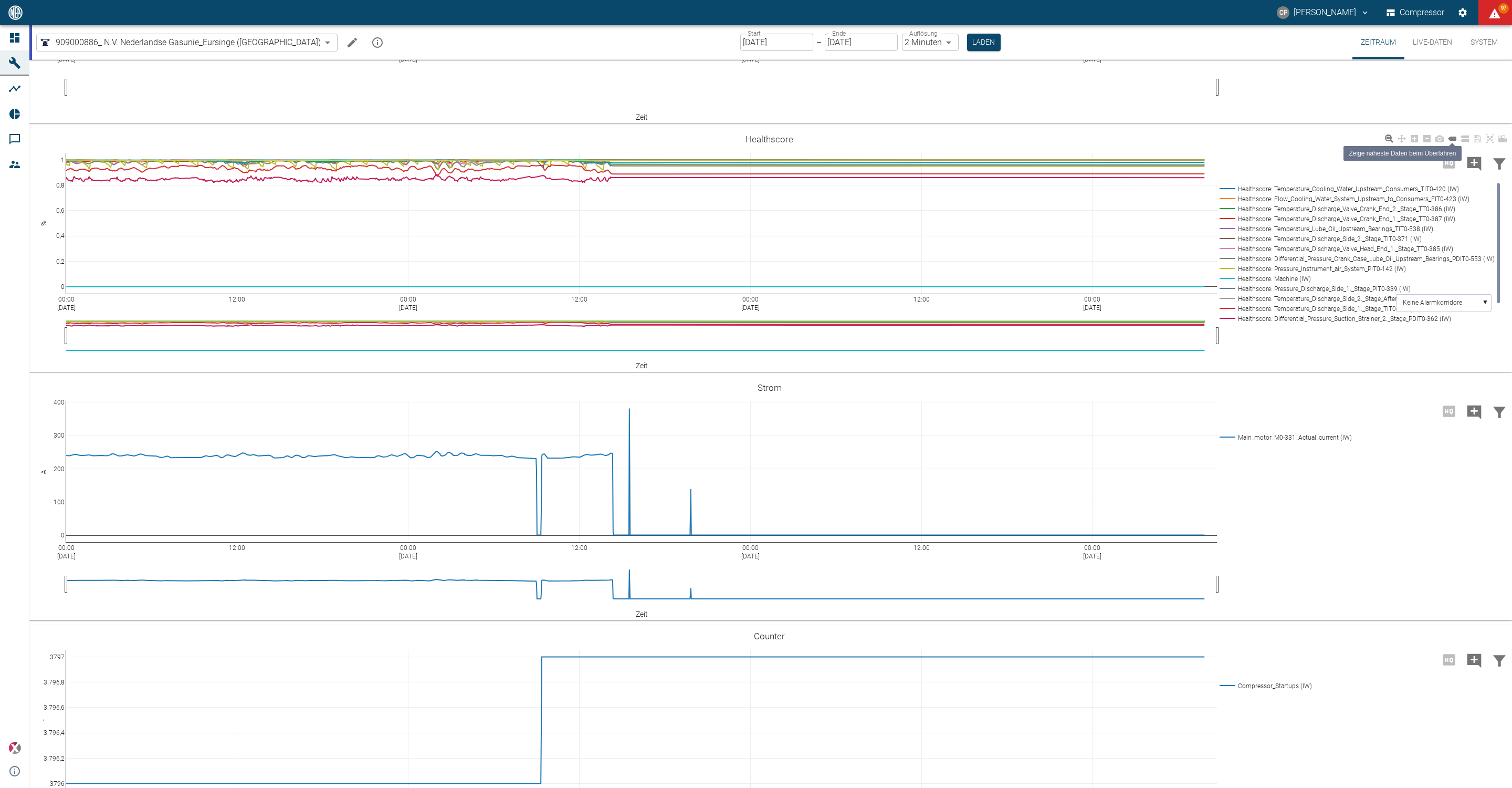
click at [1454, 140] on icon at bounding box center [1452, 138] width 9 height 4
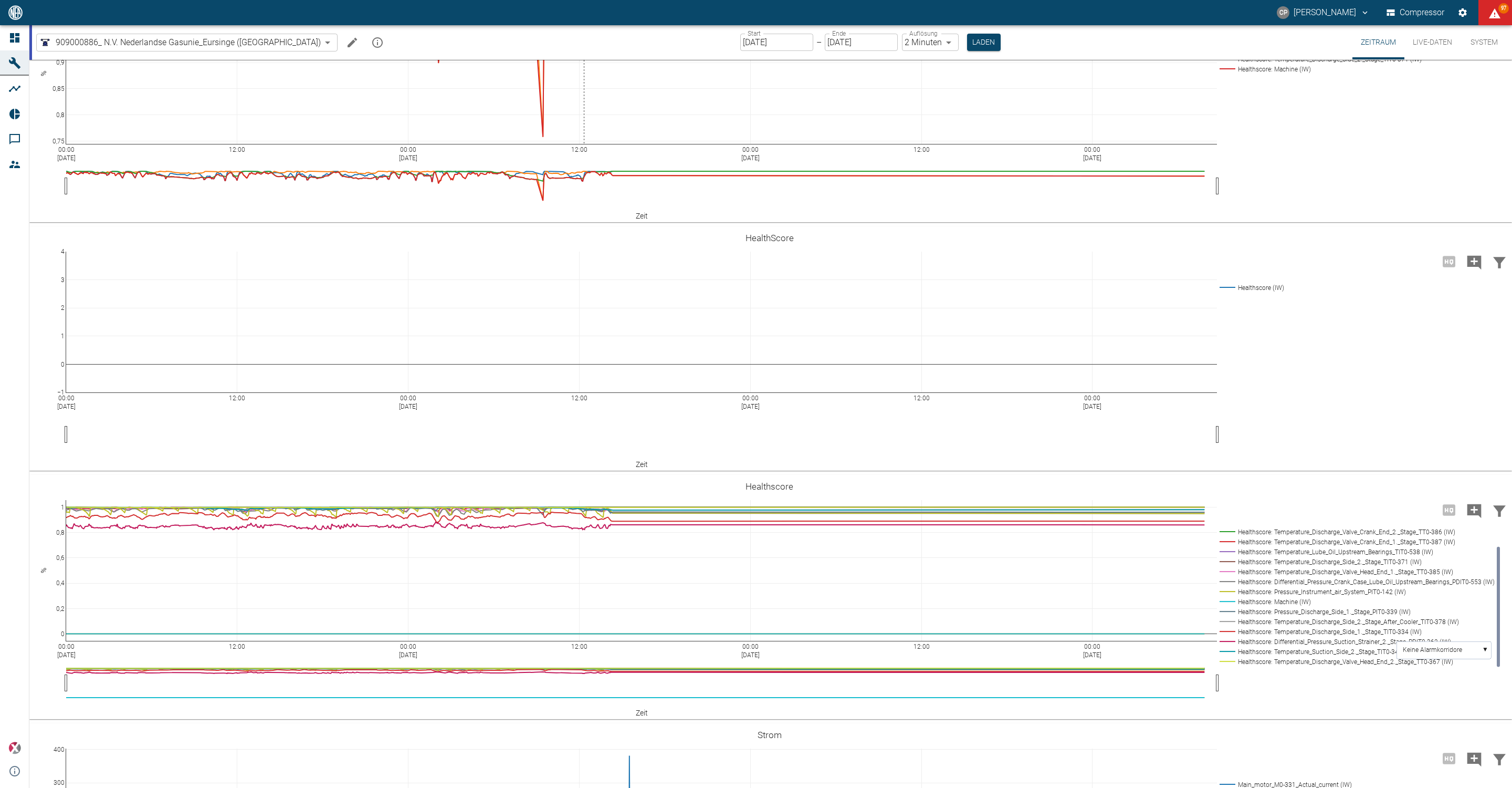
scroll to position [1821, 0]
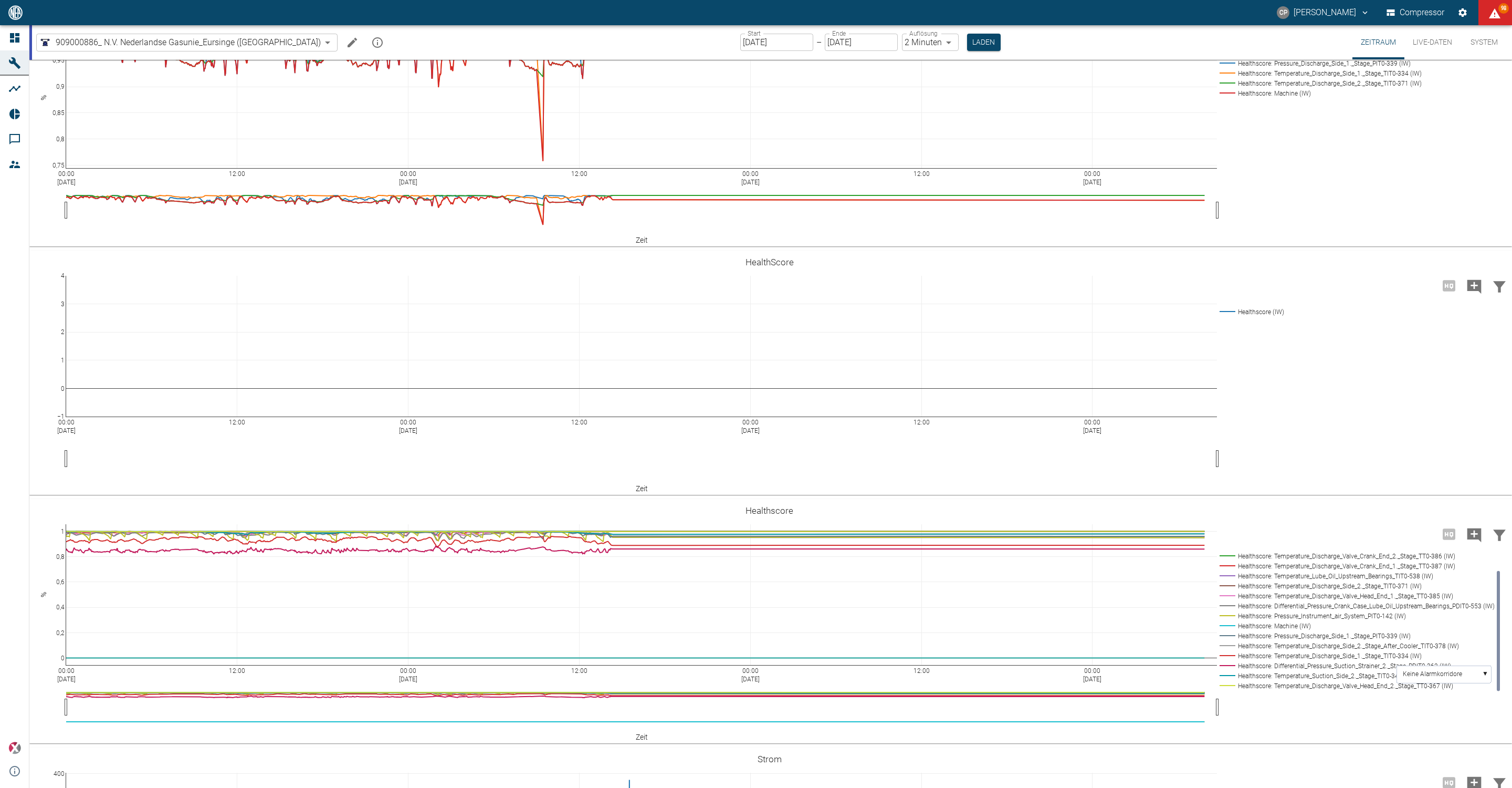
click at [1448, 17] on icon at bounding box center [1452, 13] width 9 height 9
click at [1452, 15] on icon at bounding box center [1452, 13] width 9 height 4
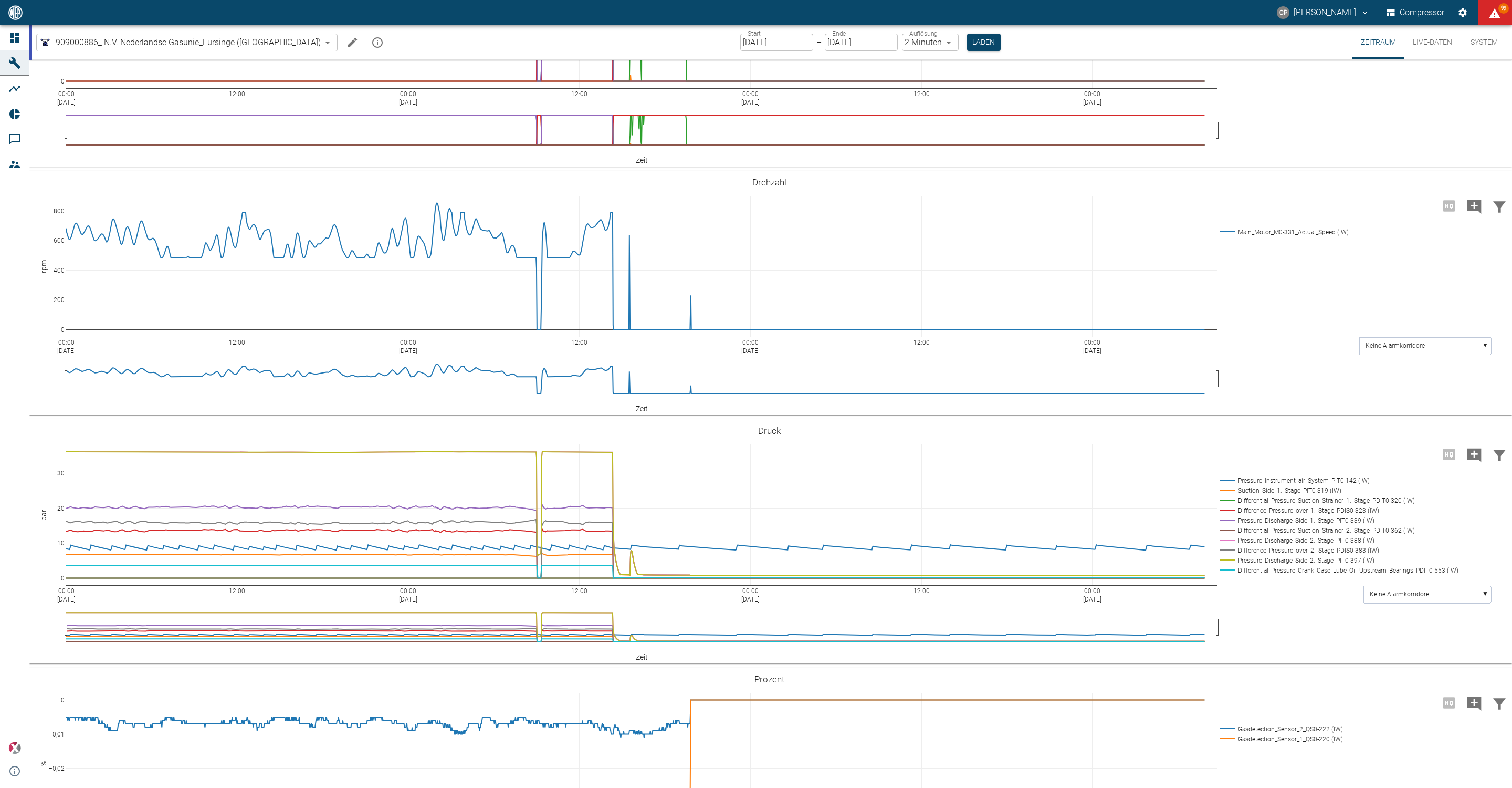
scroll to position [876, 0]
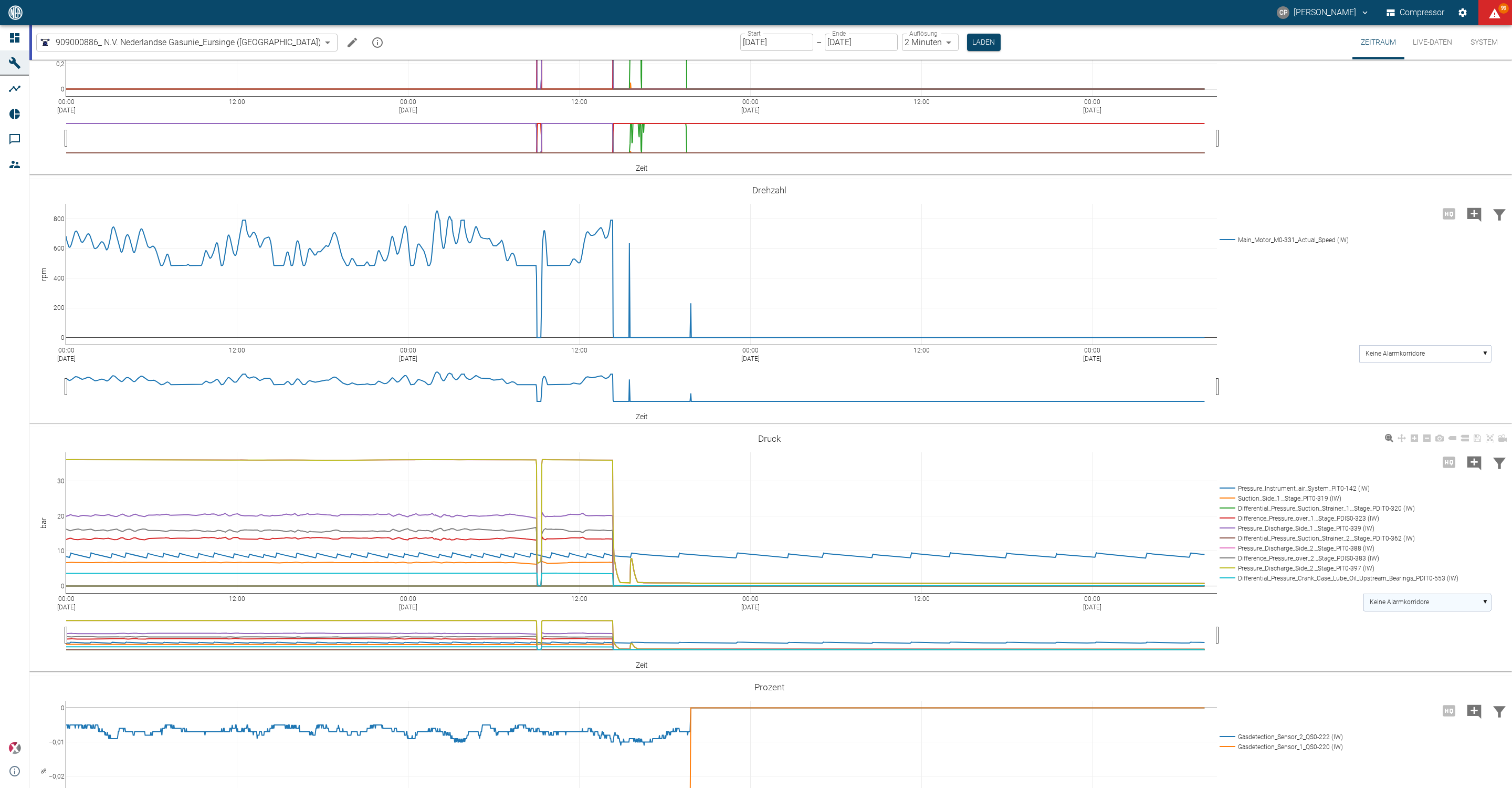
click at [1410, 595] on rect at bounding box center [1427, 602] width 128 height 17
click at [1414, 635] on rect at bounding box center [1427, 640] width 128 height 17
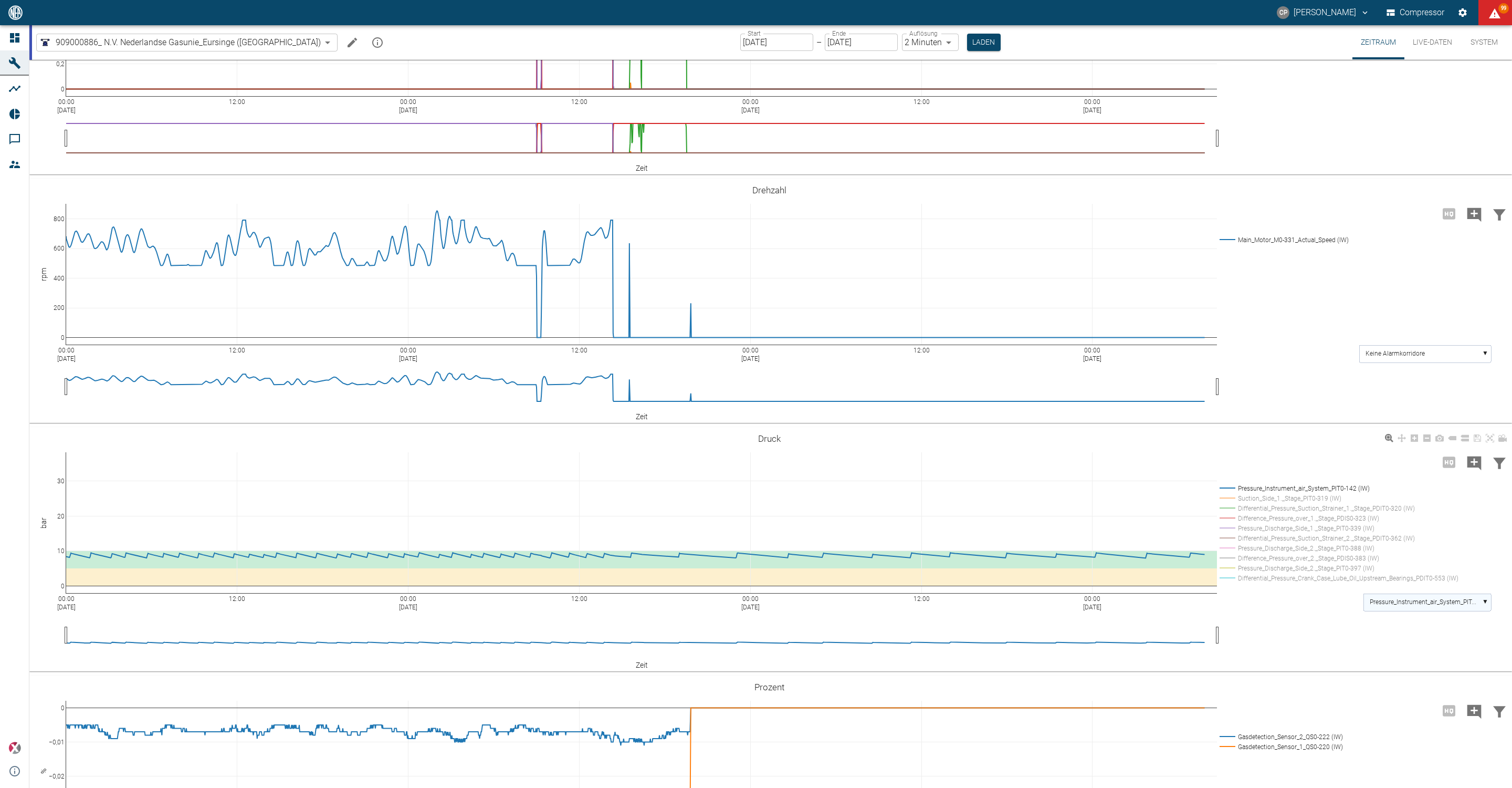
click at [1406, 597] on rect at bounding box center [1427, 602] width 128 height 17
click at [1414, 659] on text "Pressure_Discharge_Side_1._Stage_P..." at bounding box center [1422, 658] width 106 height 7
click at [1414, 644] on text "Suction_Side_1._Stage_PIT0-319 (IW)" at bounding box center [1421, 640] width 104 height 7
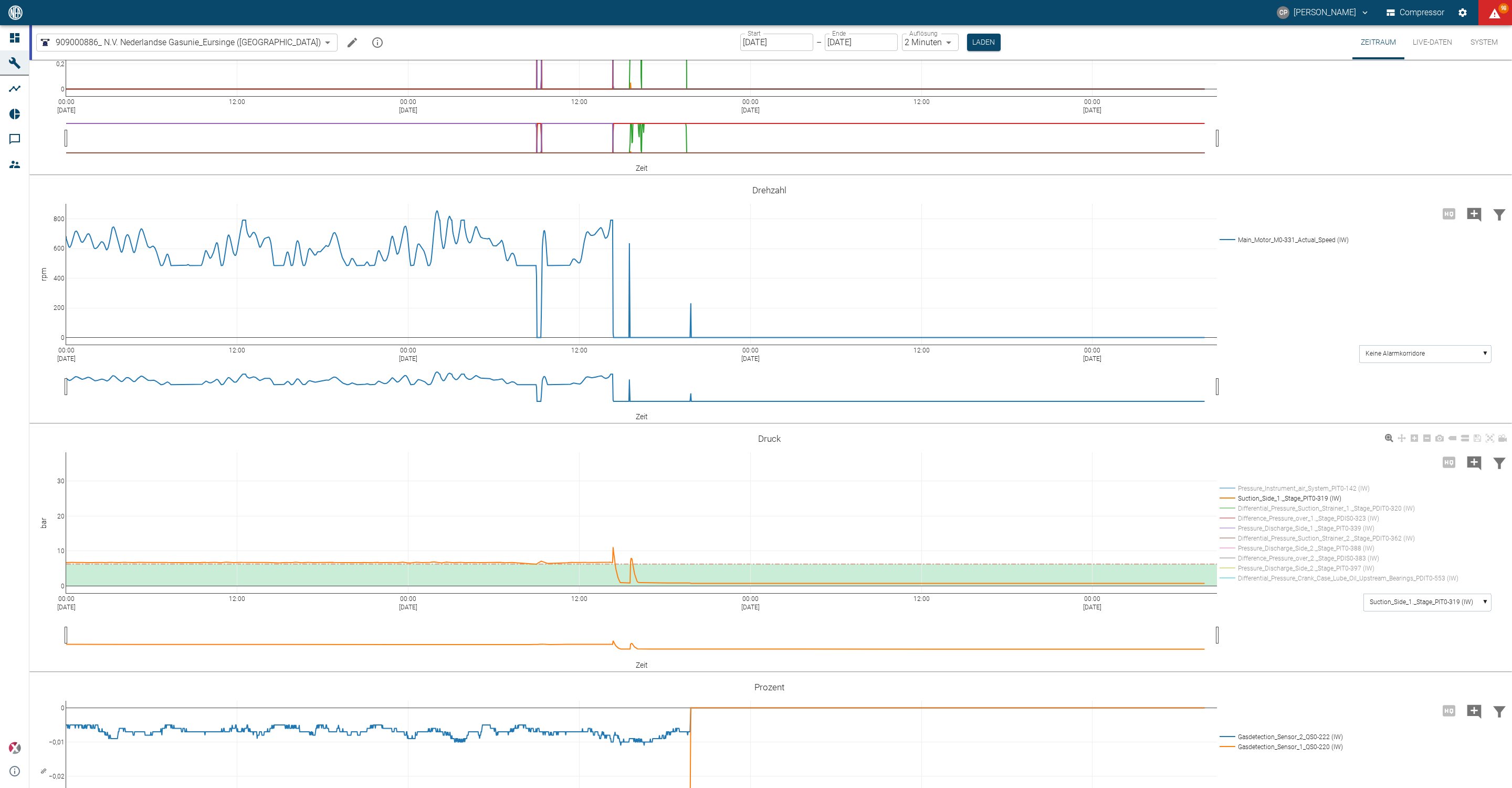
scroll to position [955, 0]
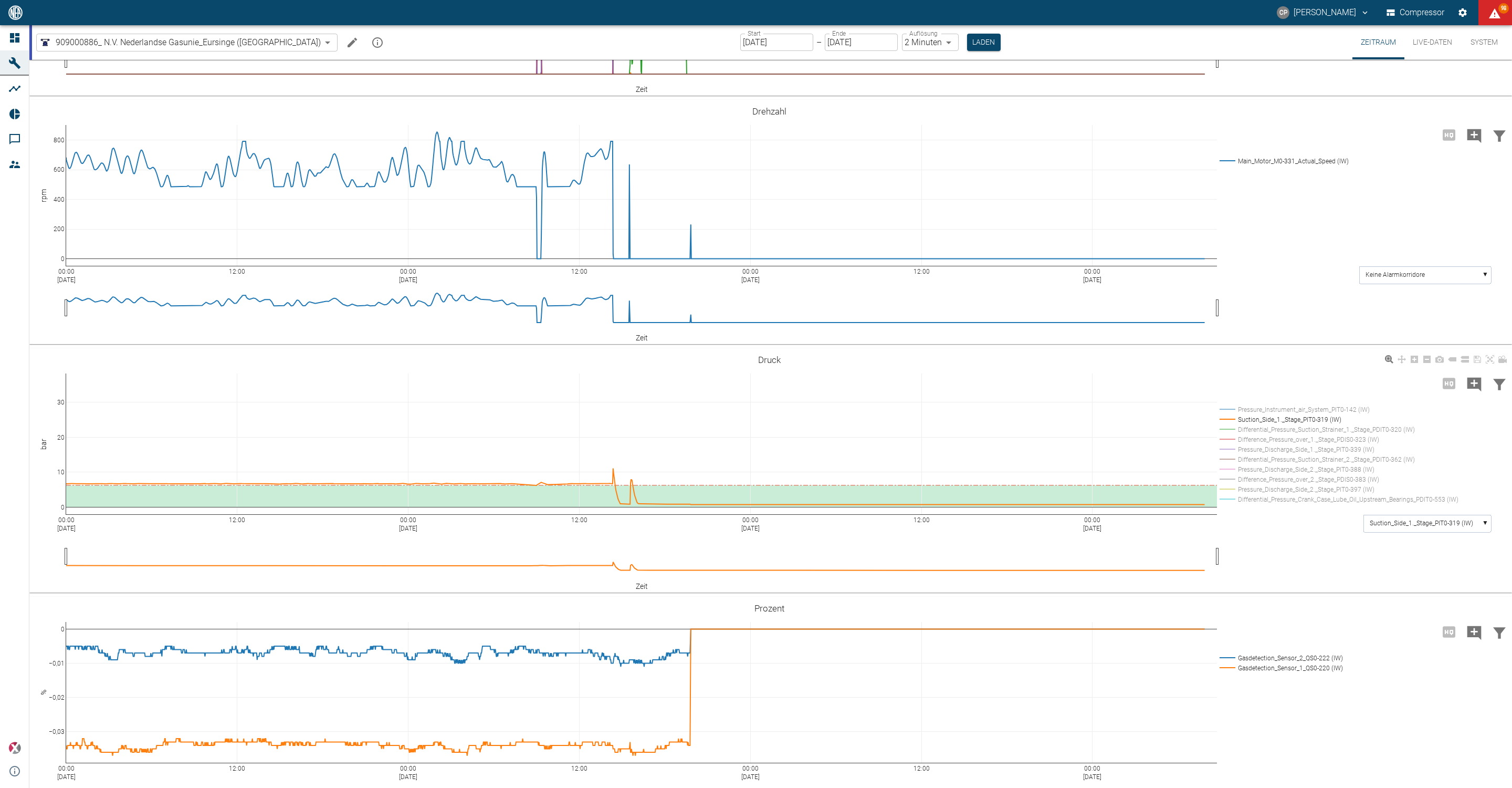
drag, startPoint x: 1413, startPoint y: 639, endPoint x: 1046, endPoint y: 575, distance: 372.5
click at [1046, 575] on div "00:00 Sep 12, 2025 12:00 00:00 Sep 13, 2025 12:00 00:00 Sep 14, 2025 12:00 00:0…" at bounding box center [770, 470] width 1481 height 236
click at [1421, 531] on rect at bounding box center [1427, 523] width 128 height 17
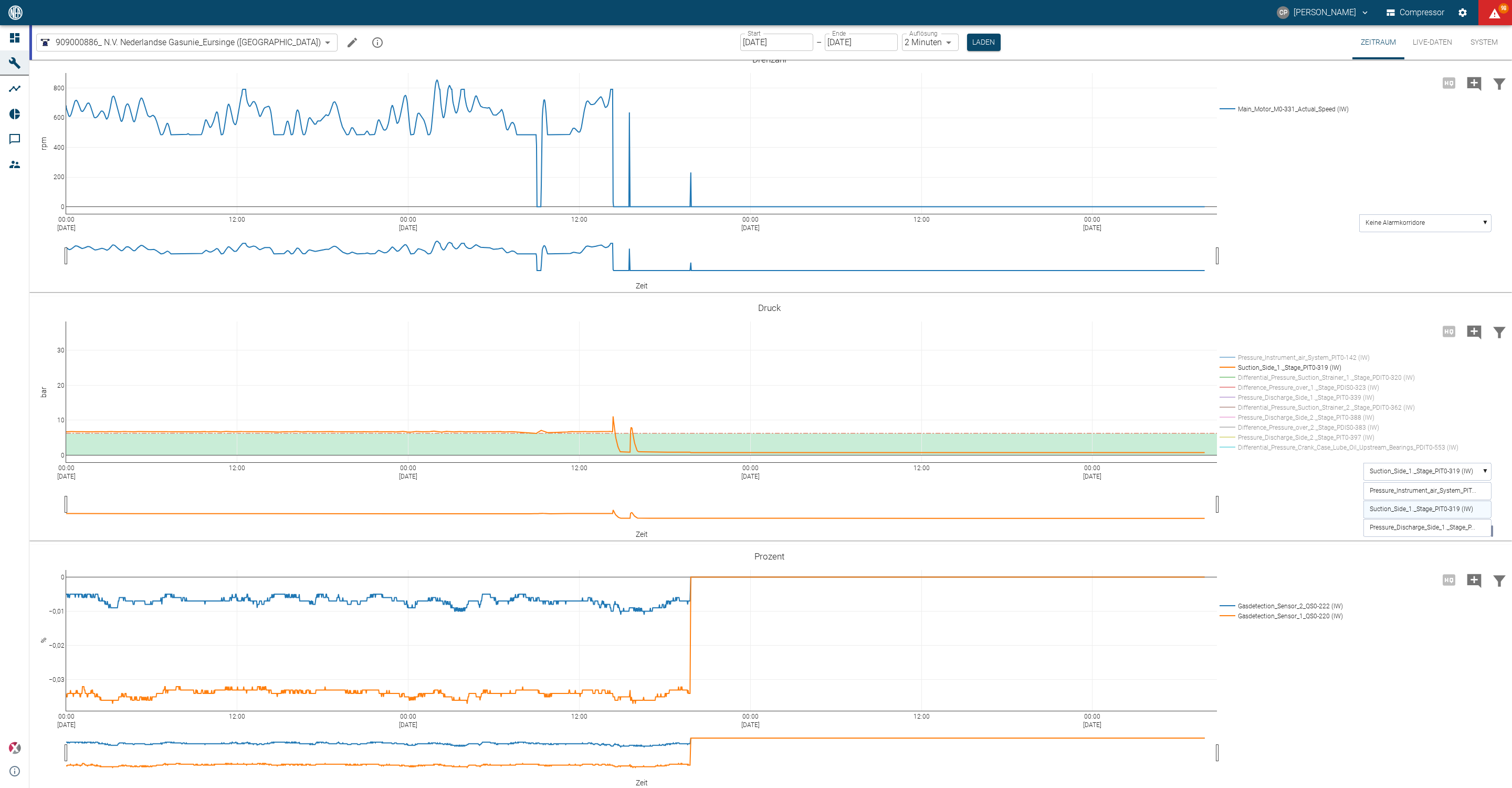
scroll to position [1033, 0]
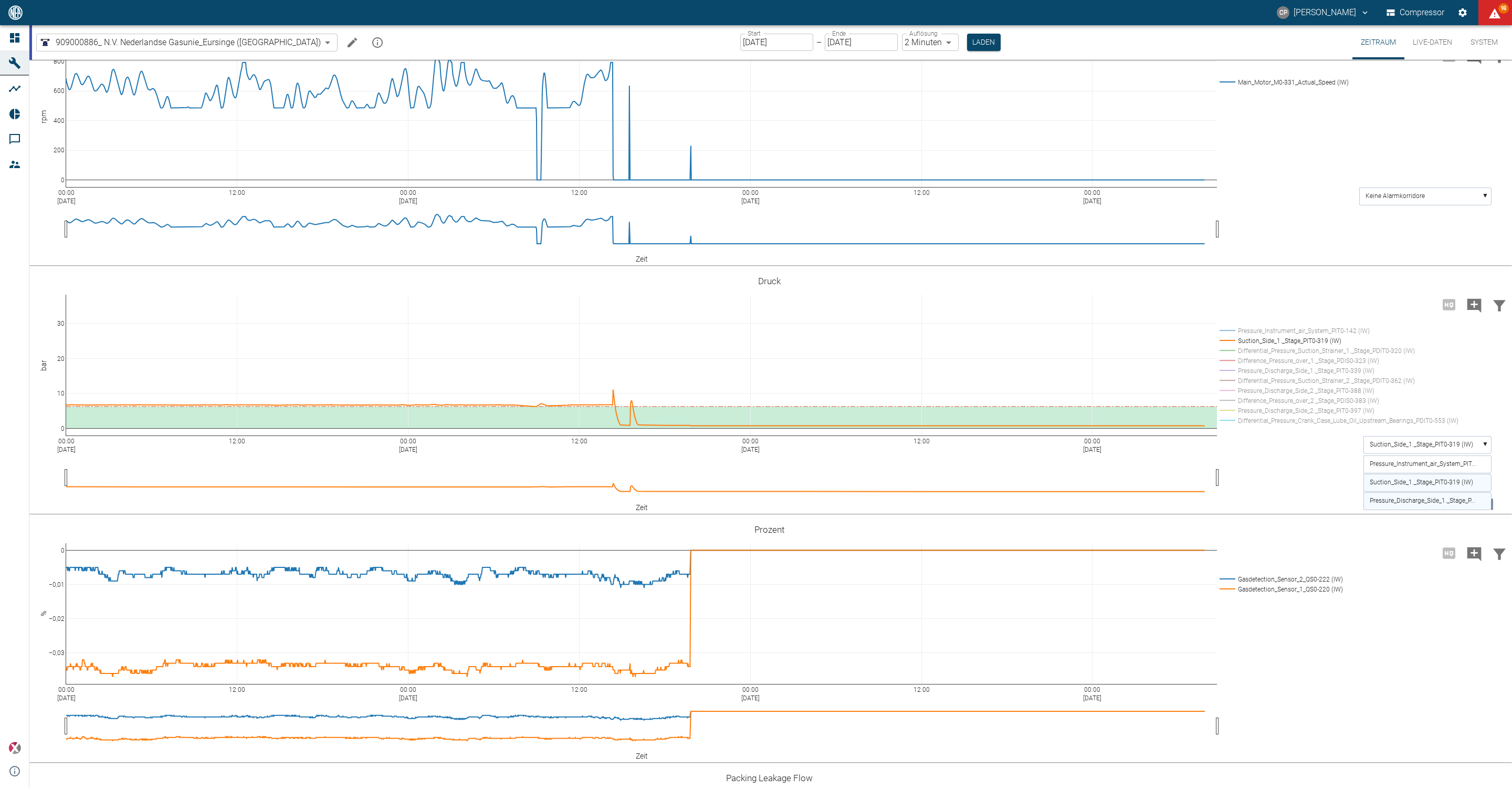
click at [1404, 504] on text "Pressure_Discharge_Side_1._Stage_P..." at bounding box center [1422, 500] width 106 height 7
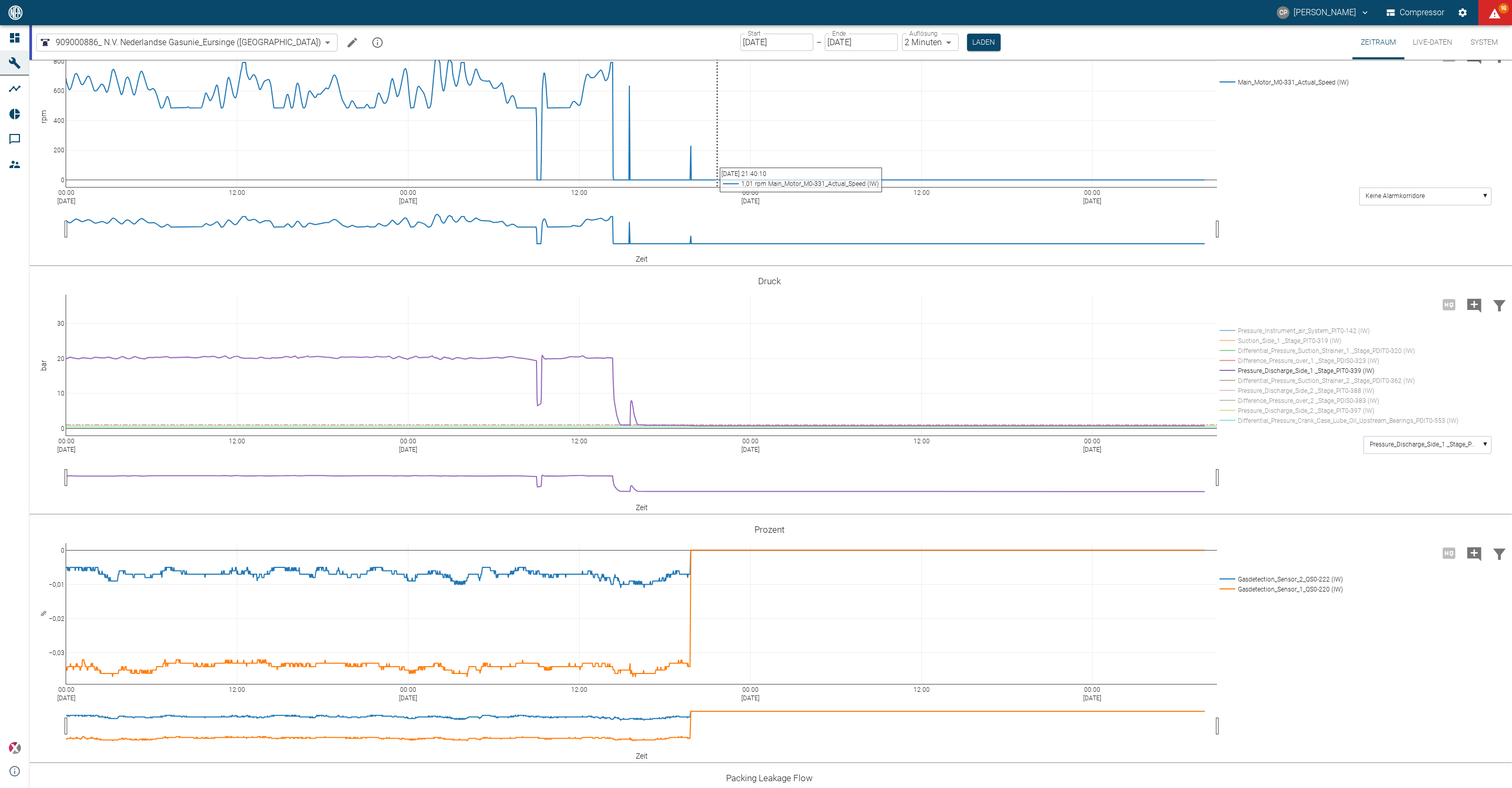
click at [740, 50] on input "12.09.2025" at bounding box center [776, 42] width 73 height 17
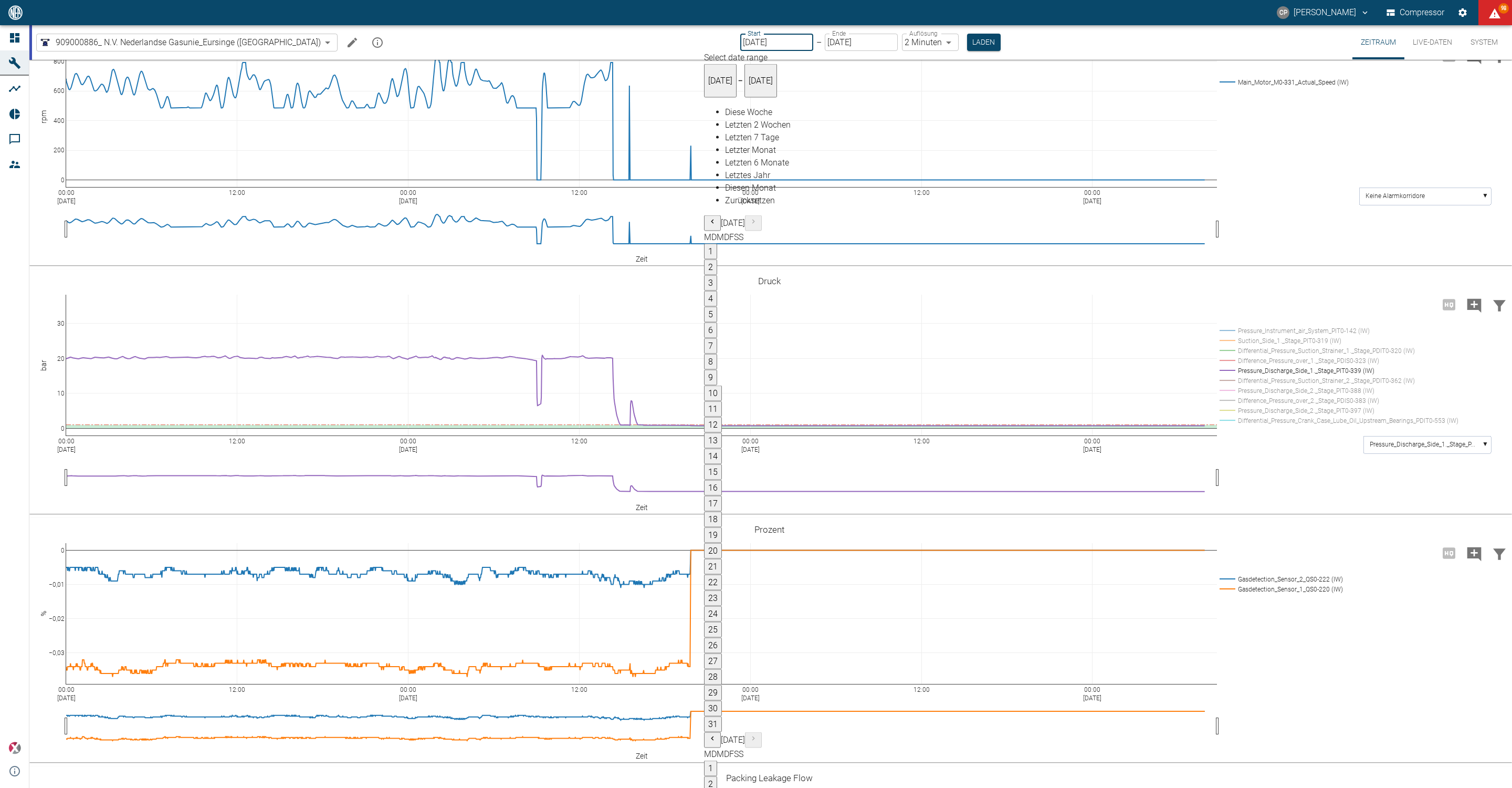
click at [717, 761] on button "1" at bounding box center [711, 769] width 13 height 16
type input "[DATE]"
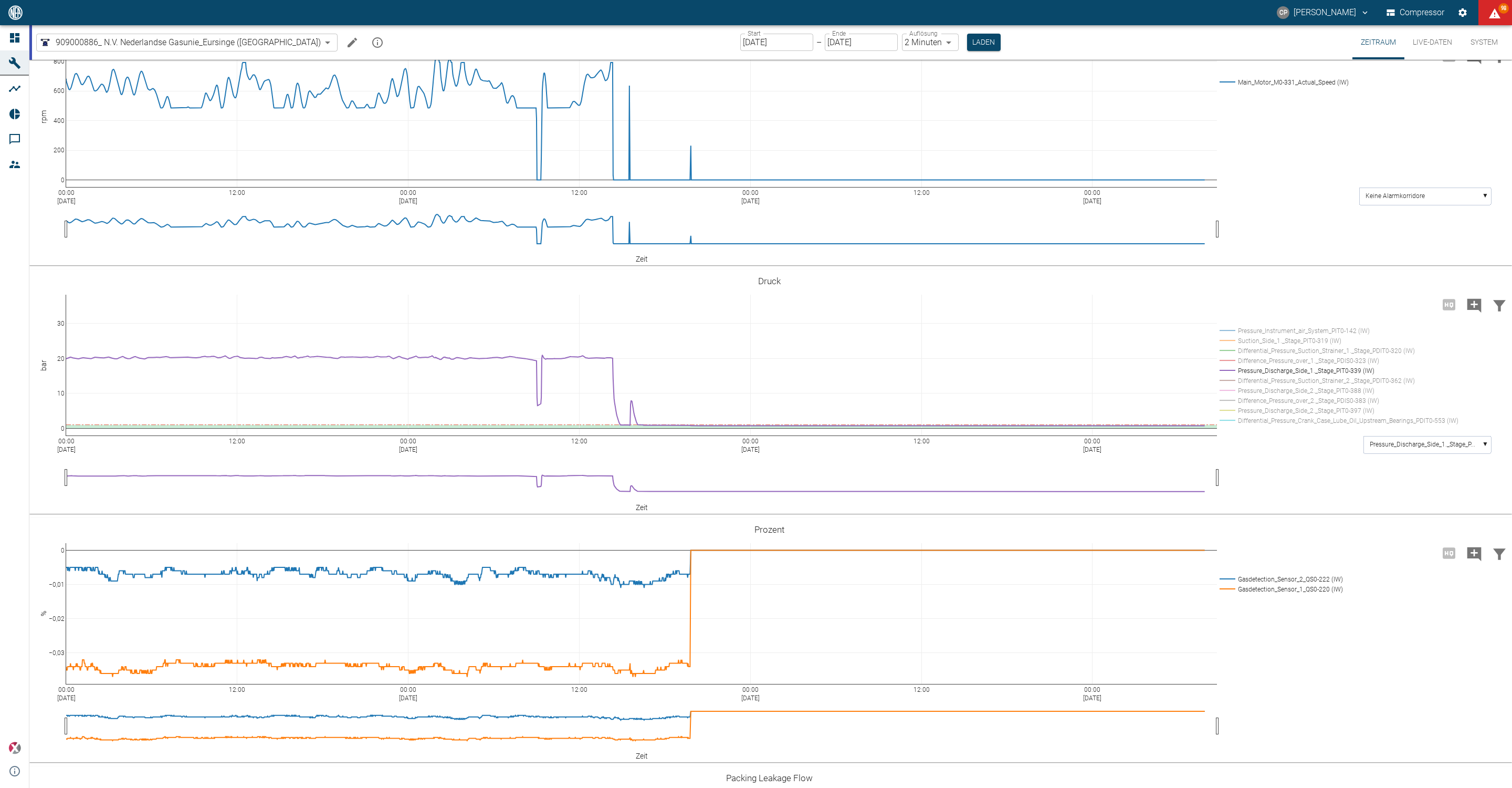
click at [913, 47] on body "CP Christoph Palm Compressor 98 Dashboard Maschinen Analysen Reports Kommentare…" at bounding box center [756, 394] width 1512 height 788
click at [944, 787] on div at bounding box center [756, 796] width 1512 height 0
click at [967, 38] on button "Laden" at bounding box center [984, 42] width 33 height 17
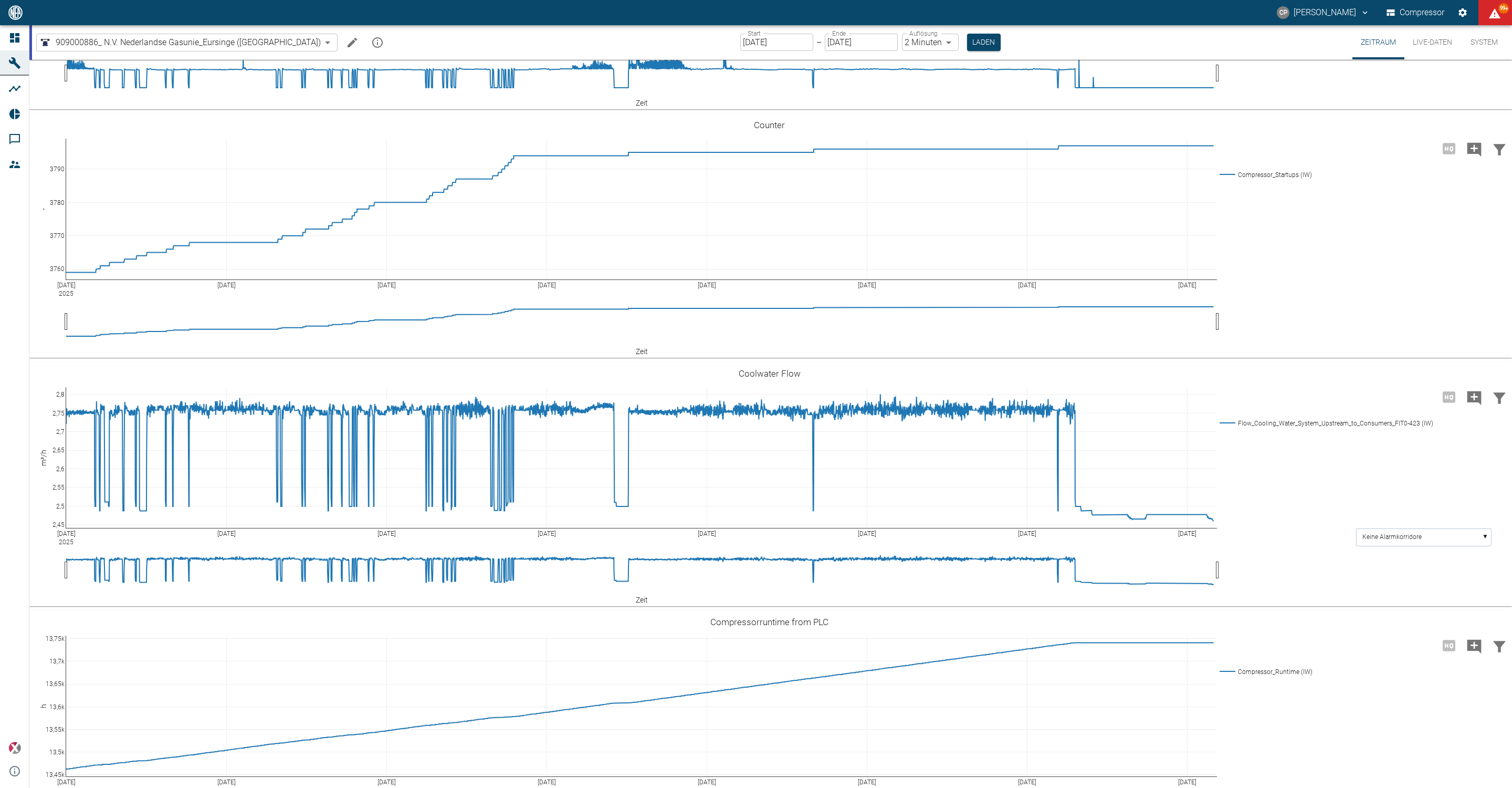
scroll to position [2284, 0]
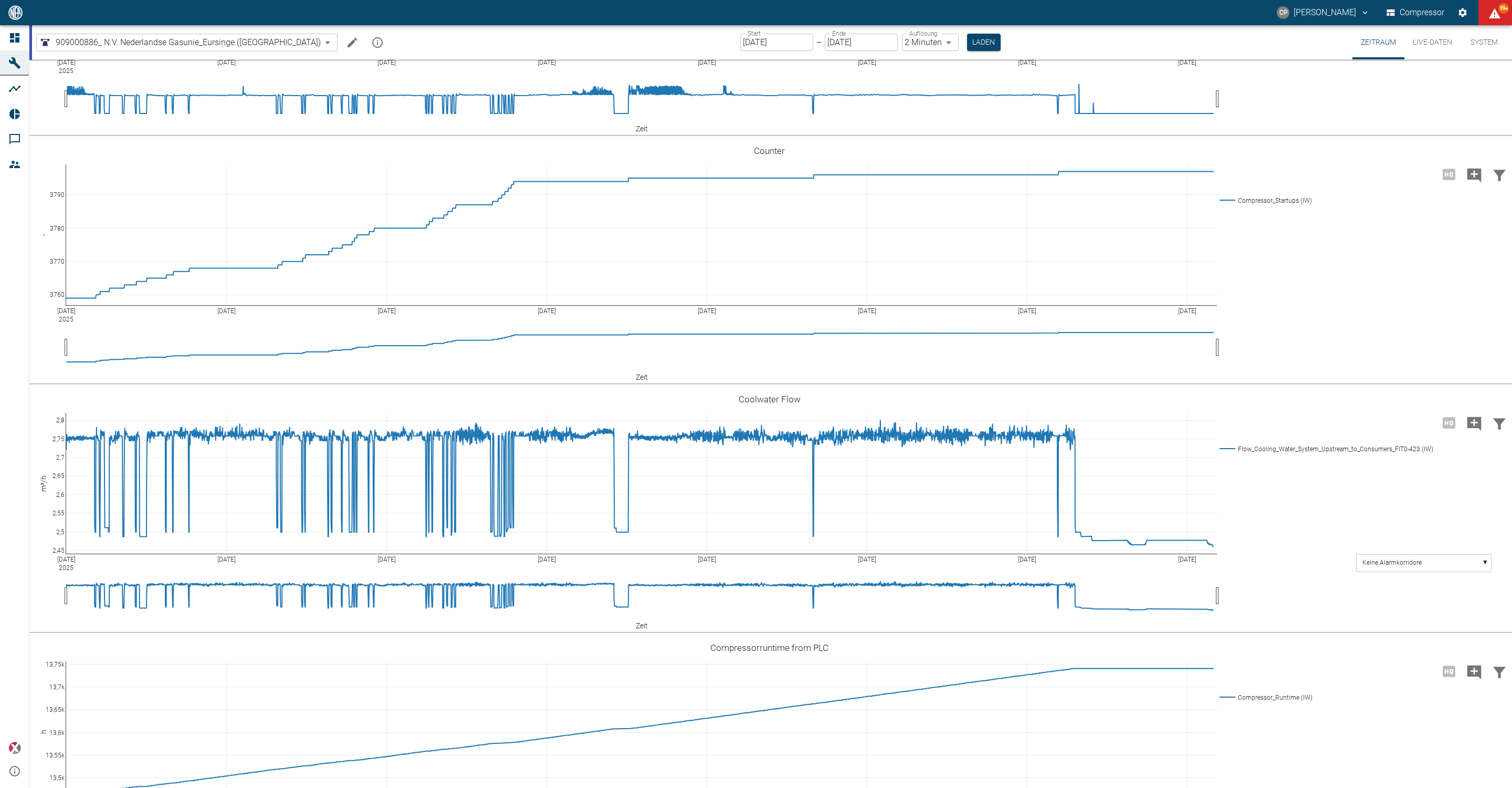
drag, startPoint x: 1068, startPoint y: 315, endPoint x: 1082, endPoint y: 266, distance: 51.0
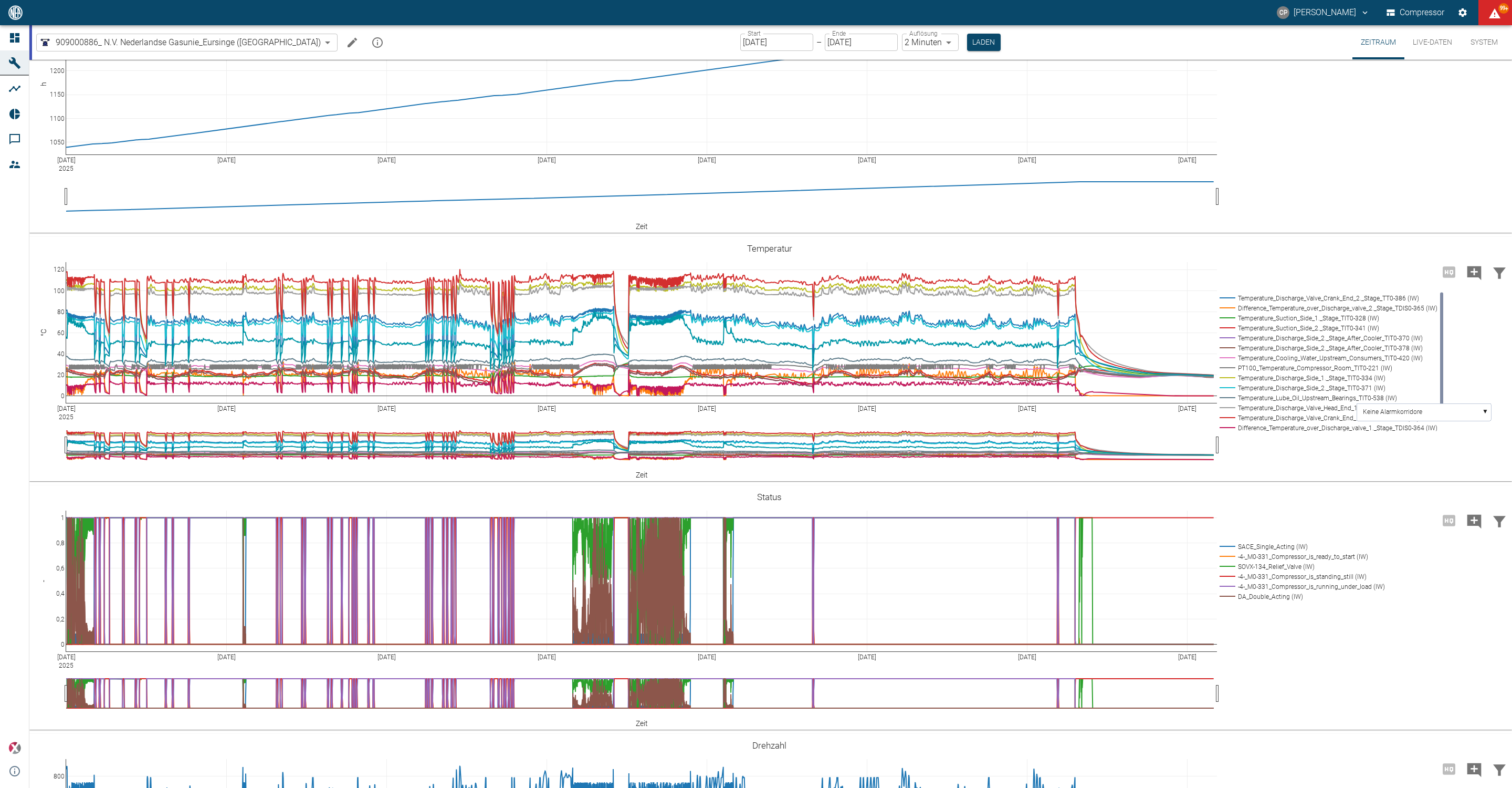
scroll to position [245, 0]
